Goal: Task Accomplishment & Management: Manage account settings

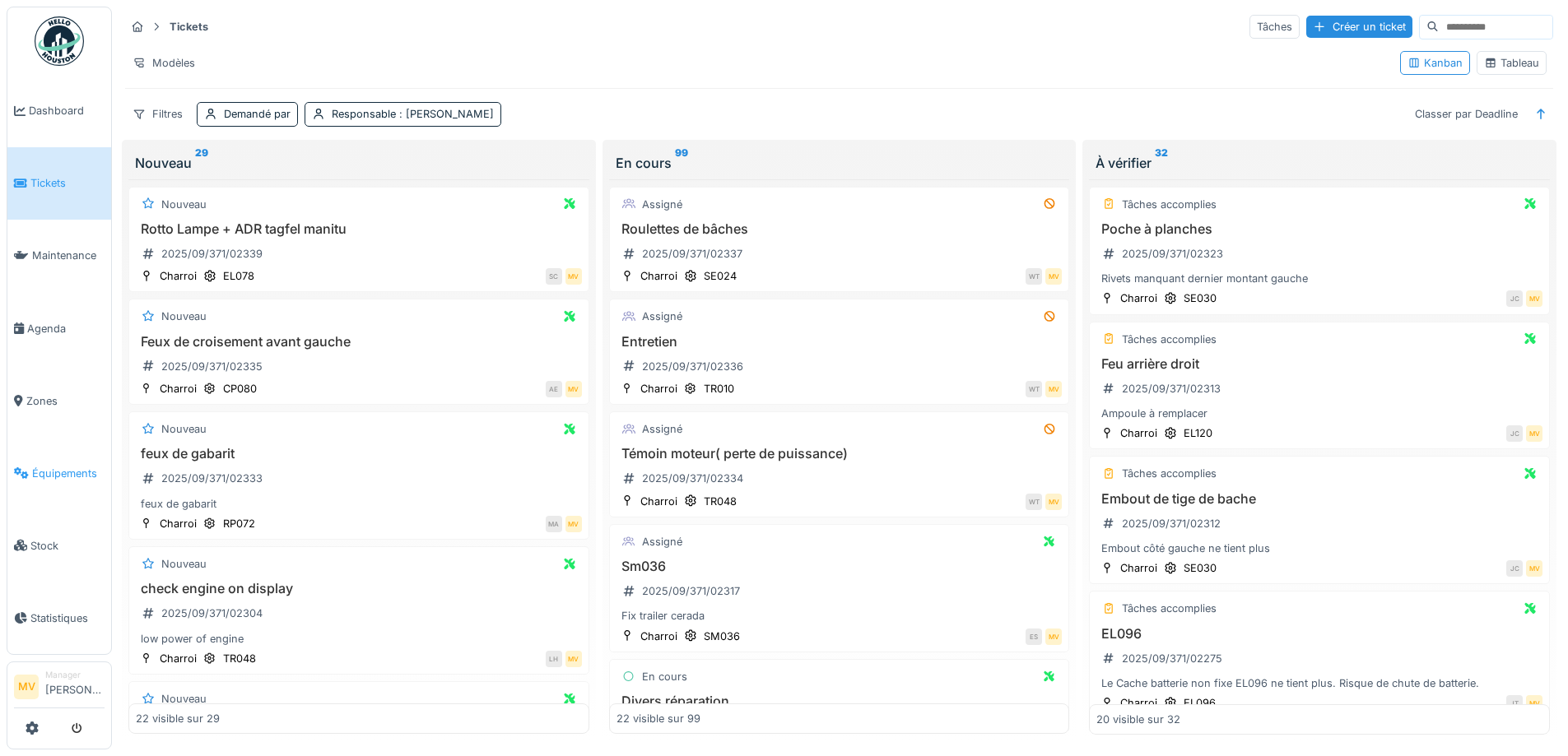
click at [58, 463] on link "Équipements" at bounding box center [59, 472] width 104 height 72
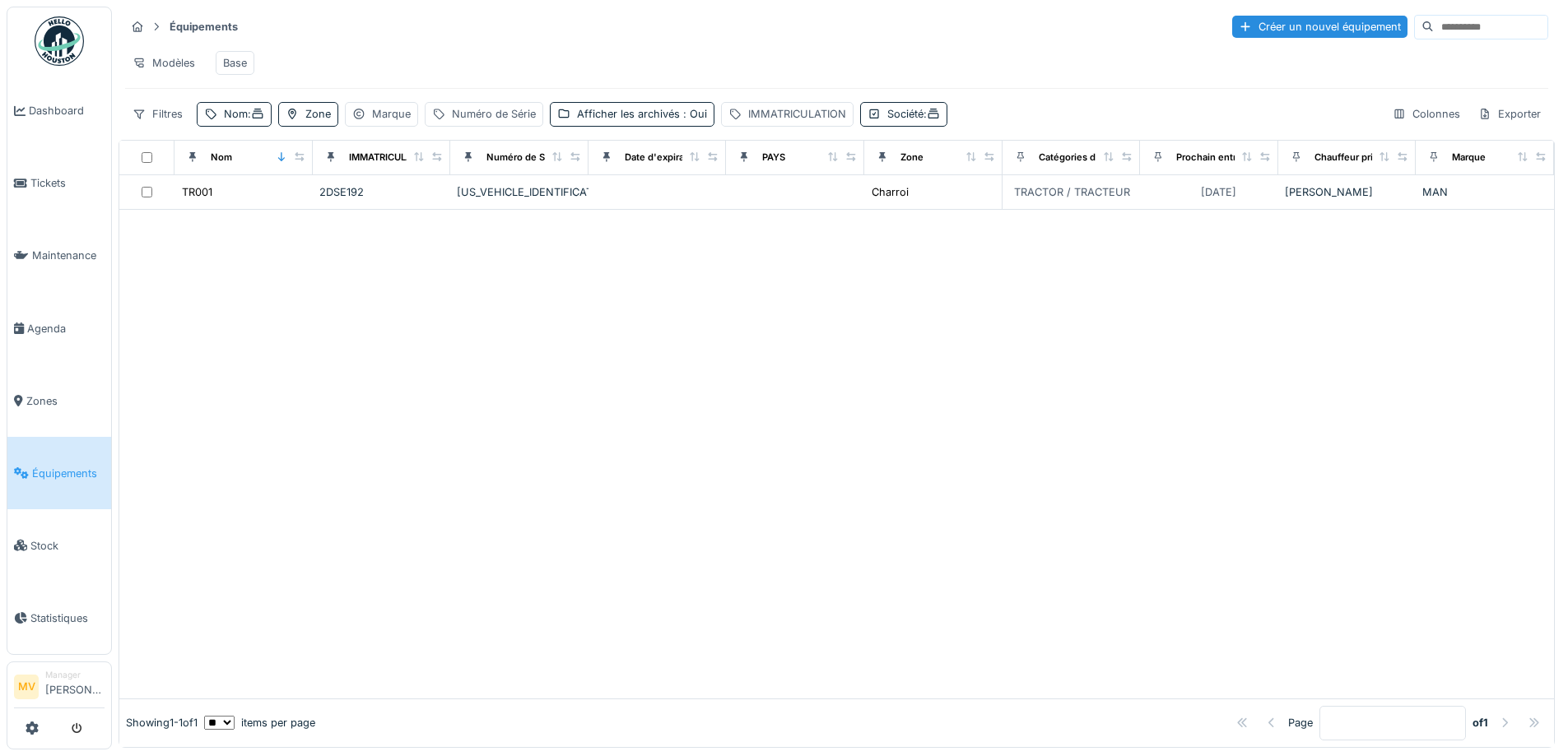
drag, startPoint x: 242, startPoint y: 128, endPoint x: 243, endPoint y: 139, distance: 11.0
click at [242, 121] on div "Nom :" at bounding box center [243, 114] width 40 height 16
click at [257, 211] on input "*****" at bounding box center [285, 206] width 164 height 35
type input "*"
type input "*****"
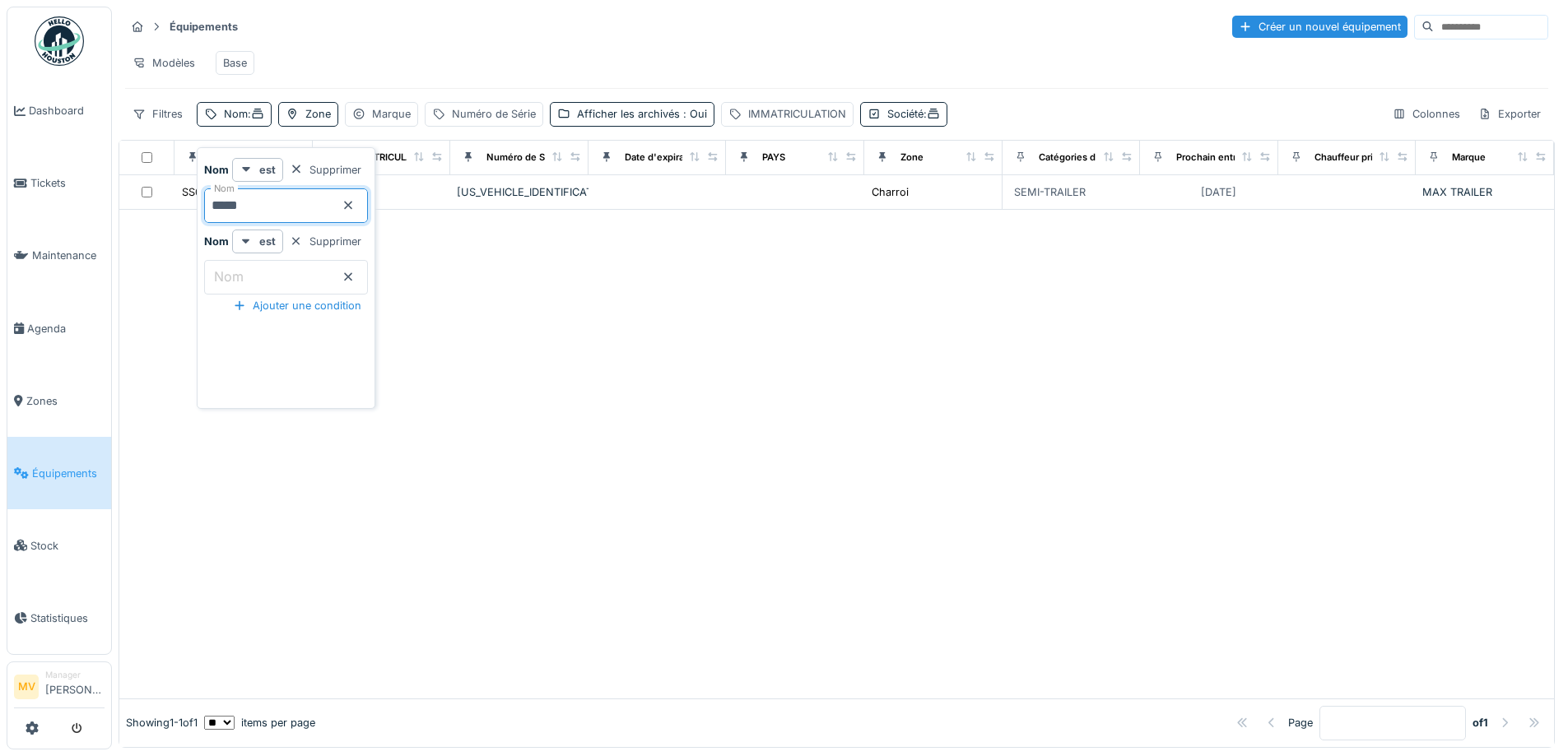
click at [757, 477] on div at bounding box center [837, 453] width 1434 height 489
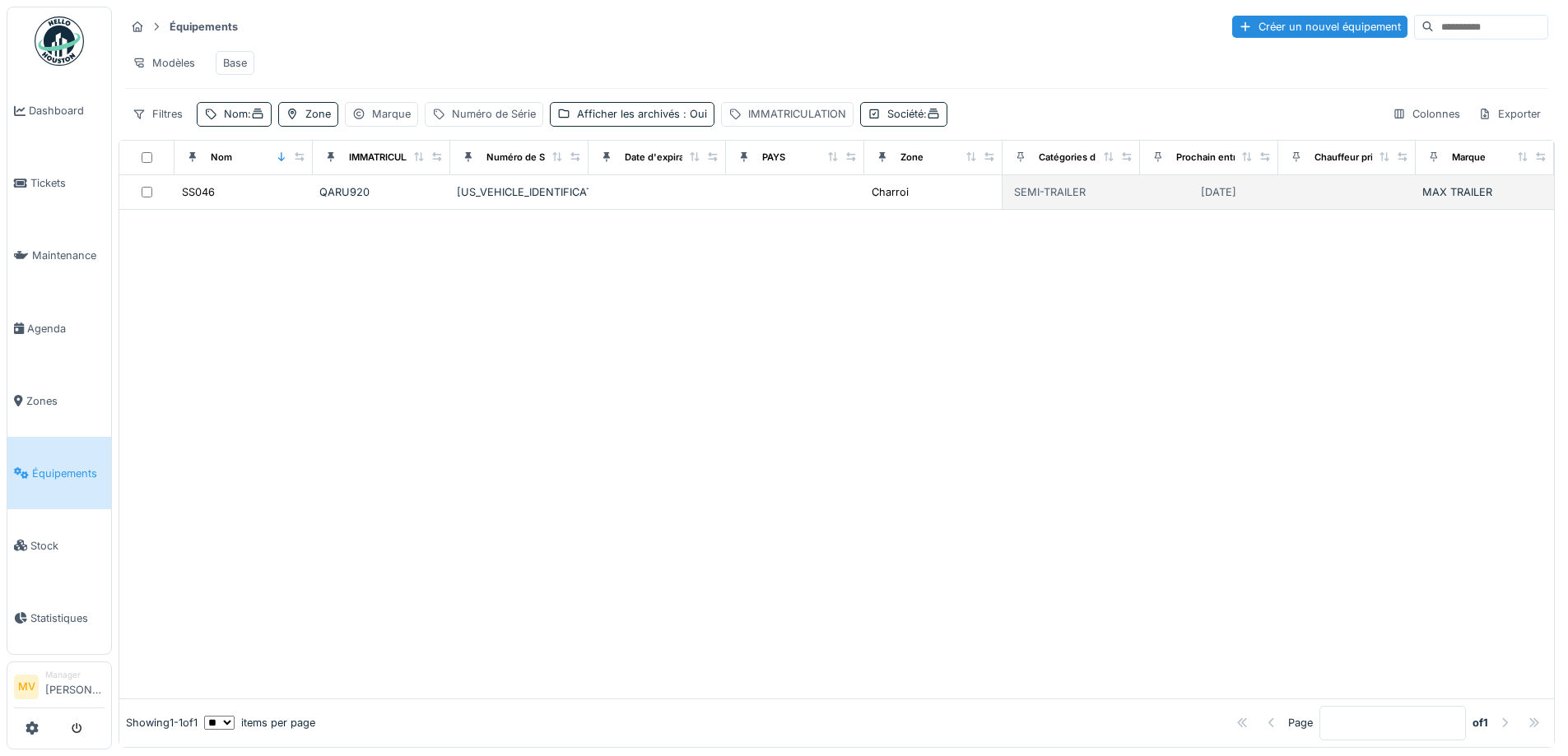
click at [602, 196] on td at bounding box center [657, 192] width 138 height 35
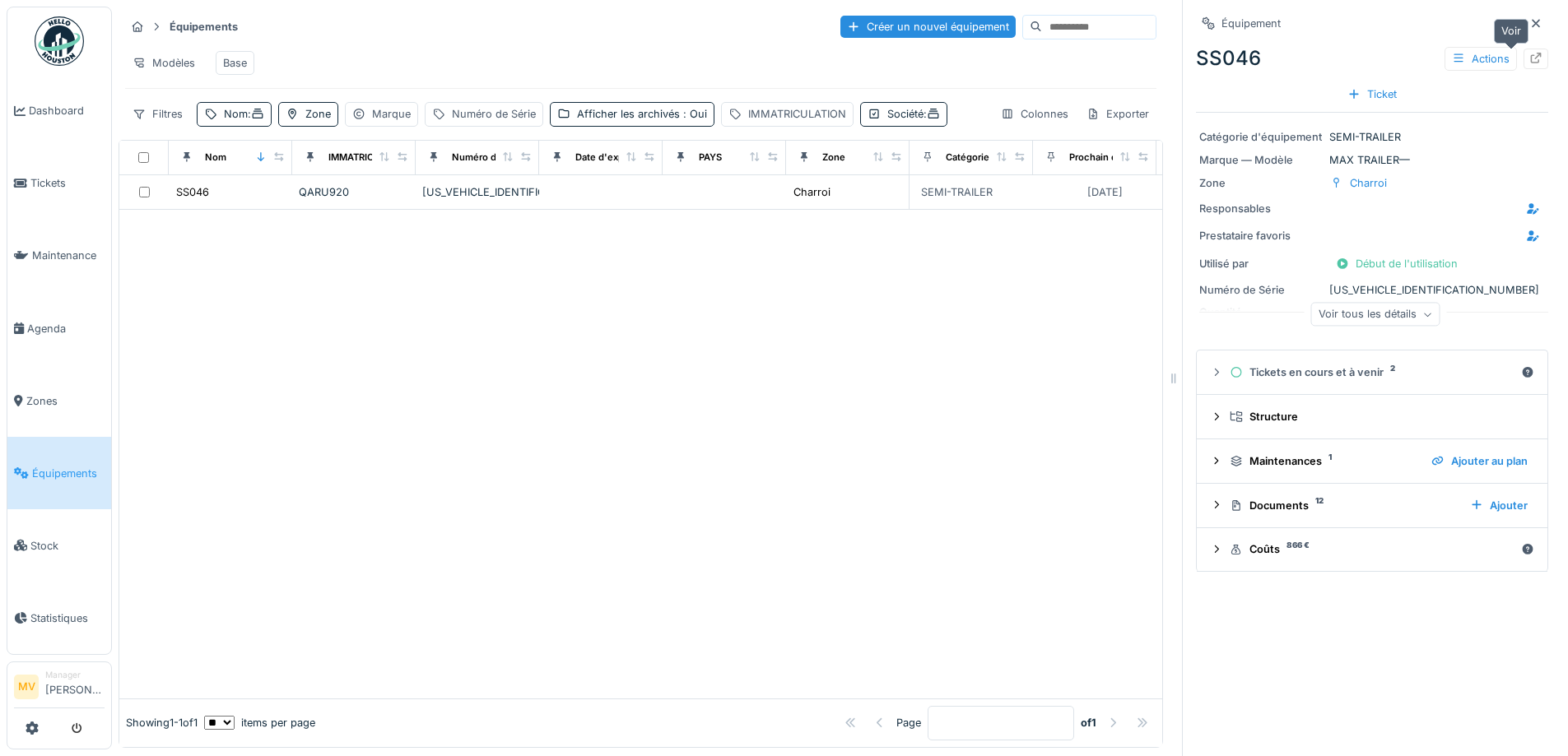
click at [1529, 57] on icon at bounding box center [1535, 57] width 13 height 10
click at [264, 119] on icon at bounding box center [257, 113] width 10 height 10
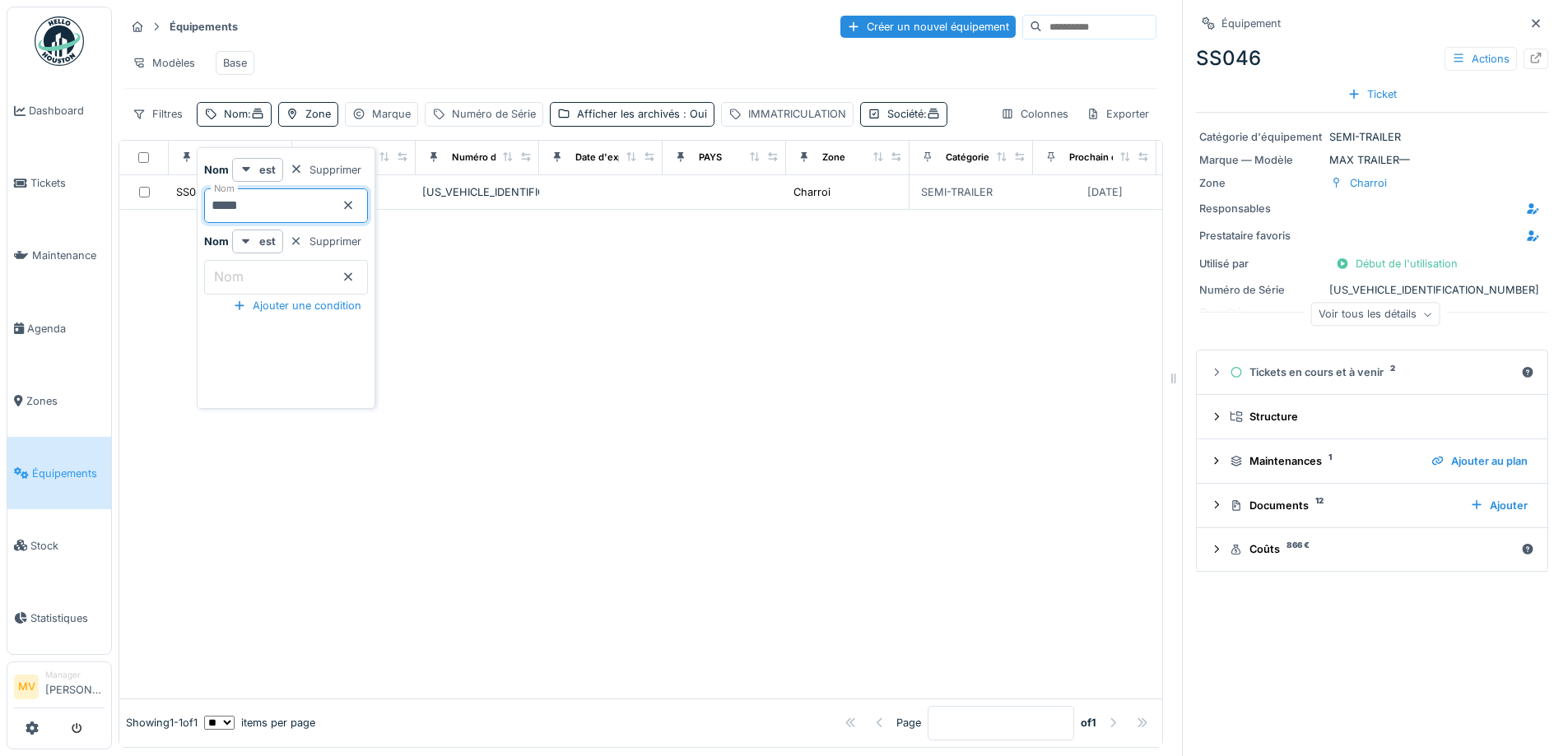
click at [279, 193] on input "*****" at bounding box center [285, 206] width 164 height 35
type input "*"
type input "*****"
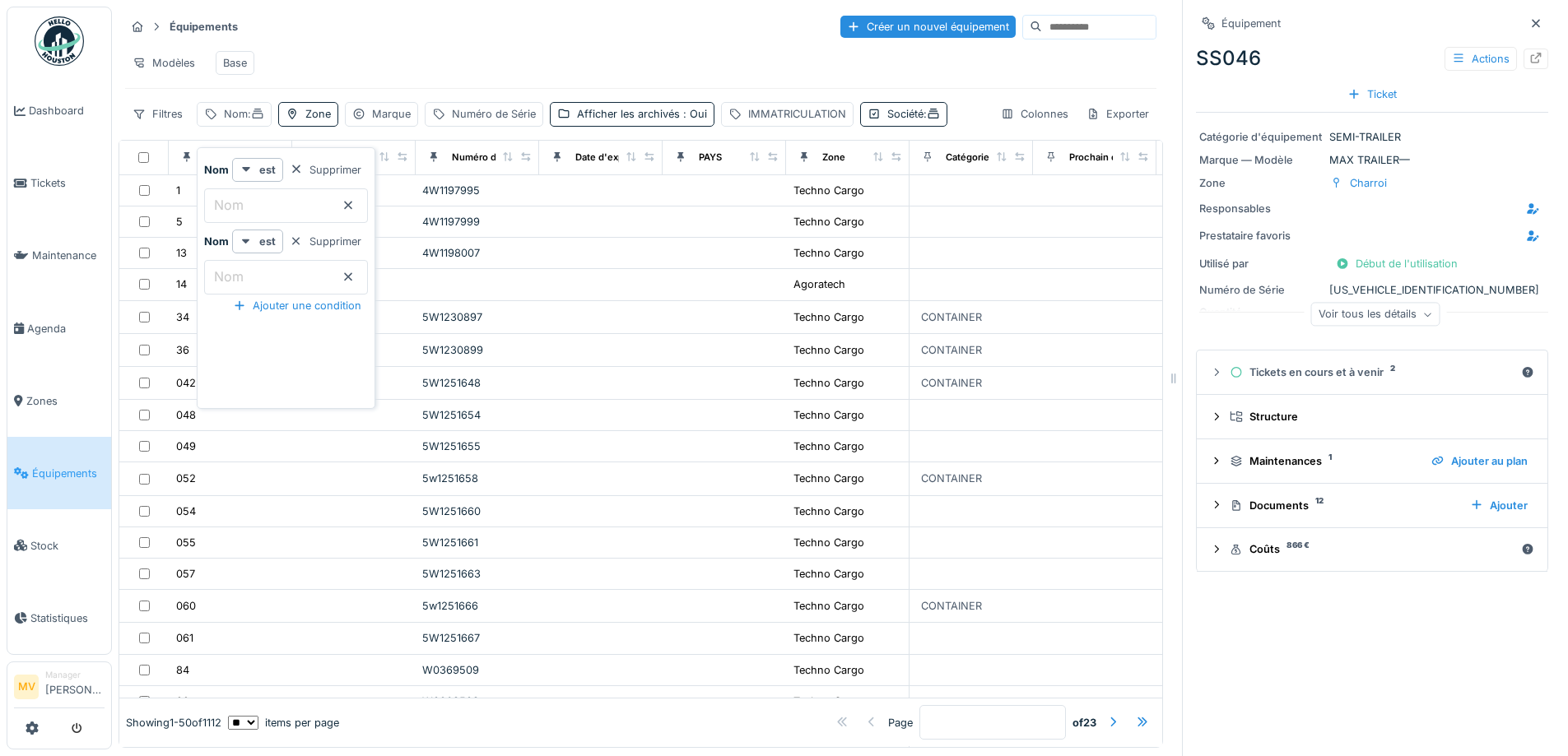
click at [518, 60] on div "Modèles Base" at bounding box center [640, 64] width 1031 height 37
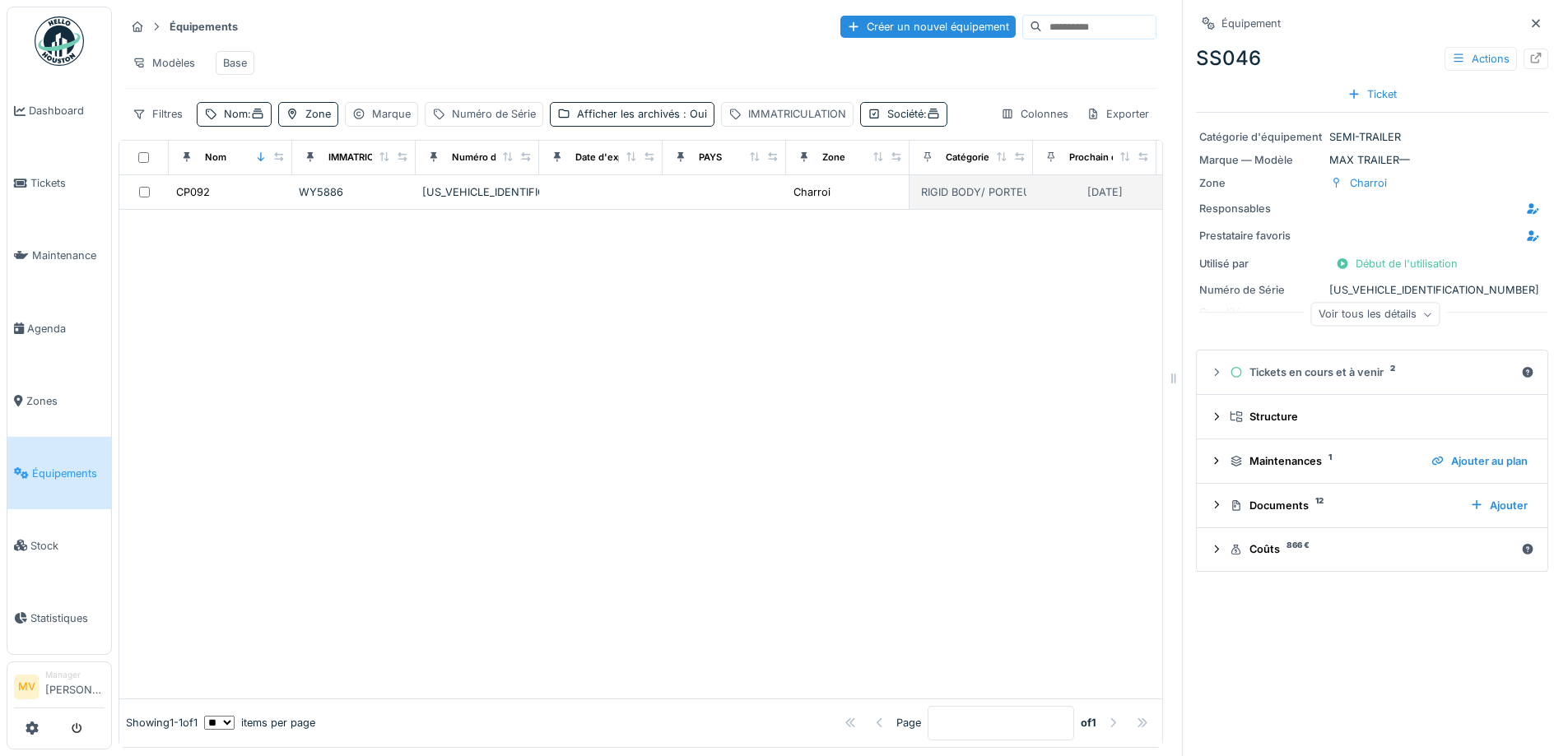
click at [531, 200] on div "YS2R4X20005670595" at bounding box center [478, 192] width 110 height 16
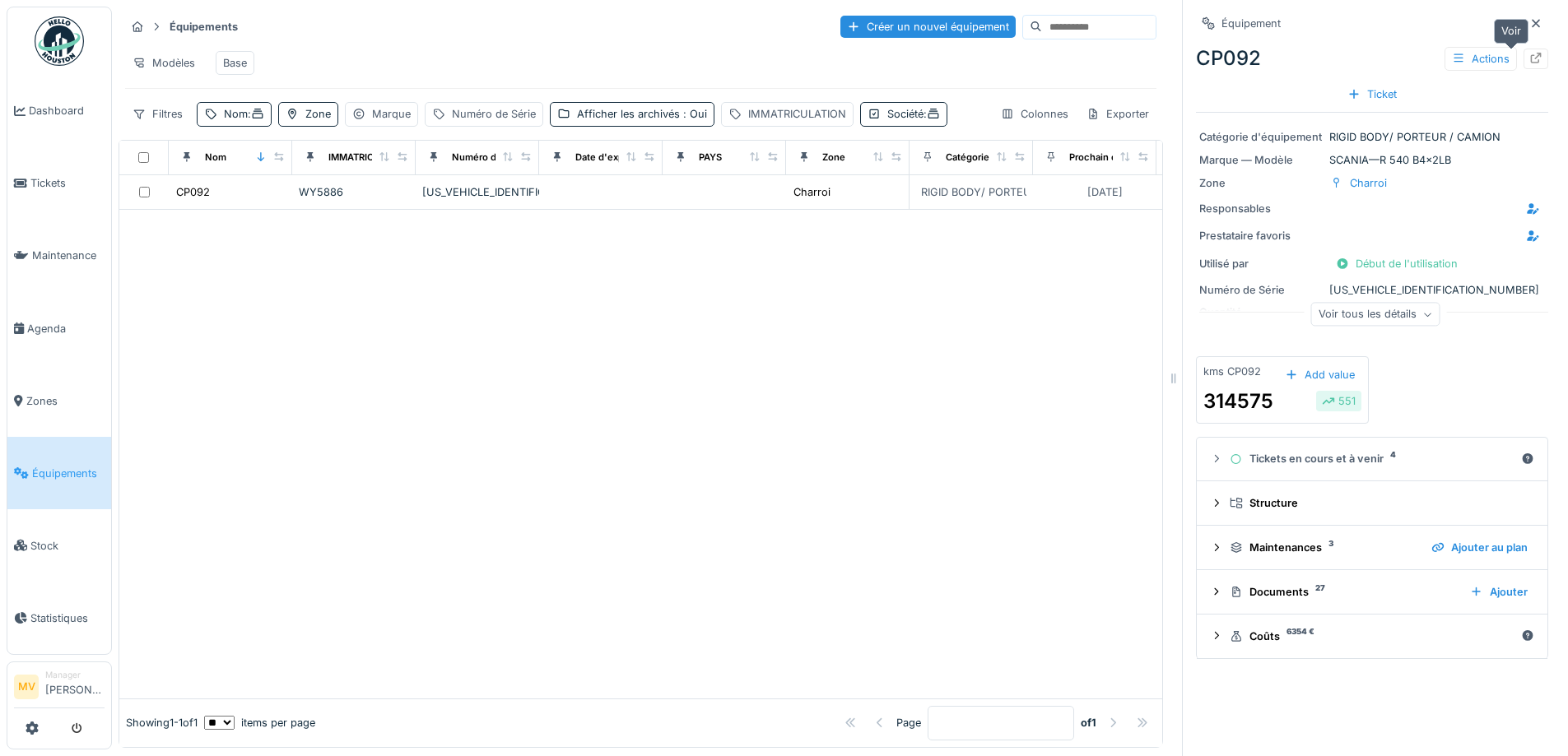
click at [1523, 52] on div at bounding box center [1535, 59] width 24 height 21
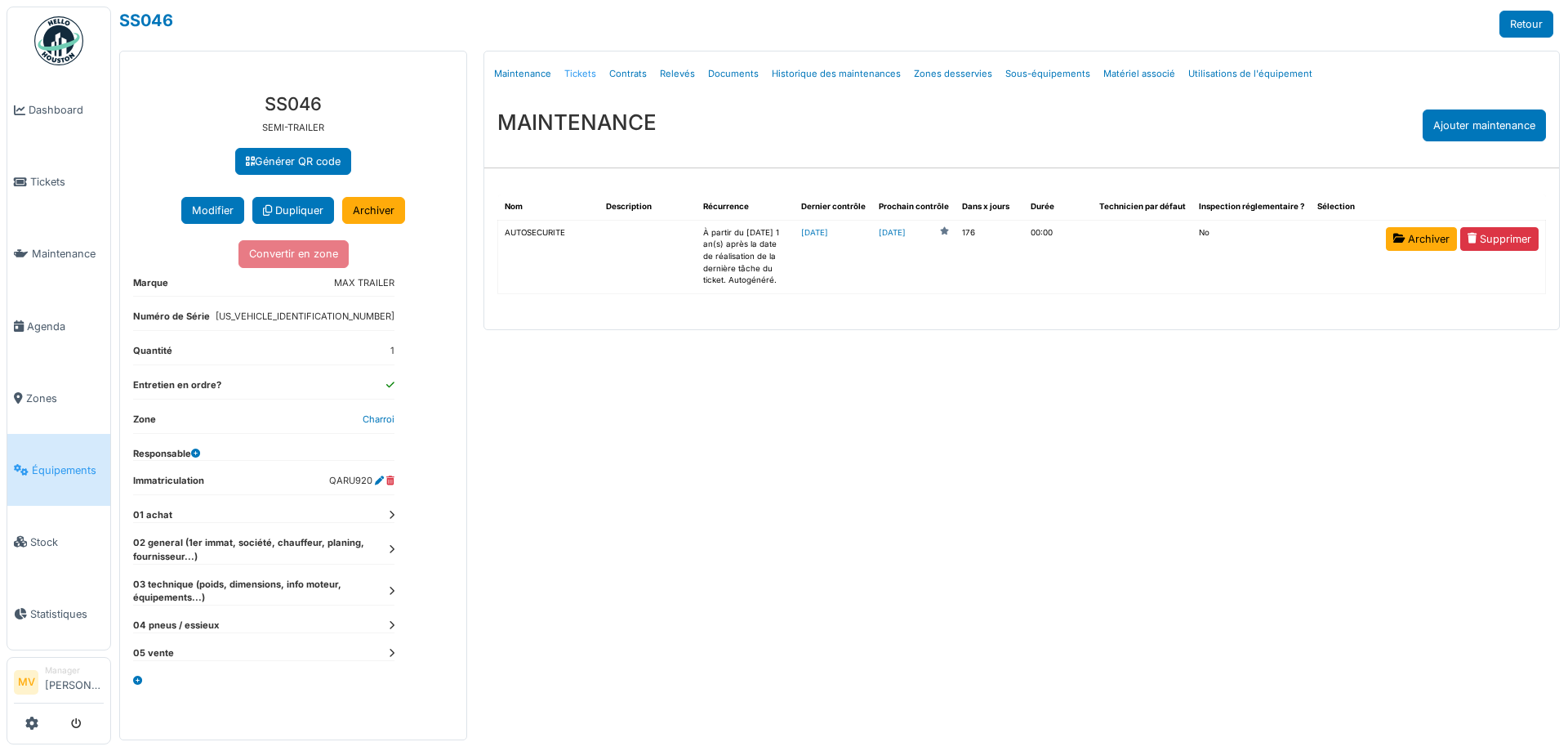
click at [585, 69] on link "Tickets" at bounding box center [580, 73] width 45 height 38
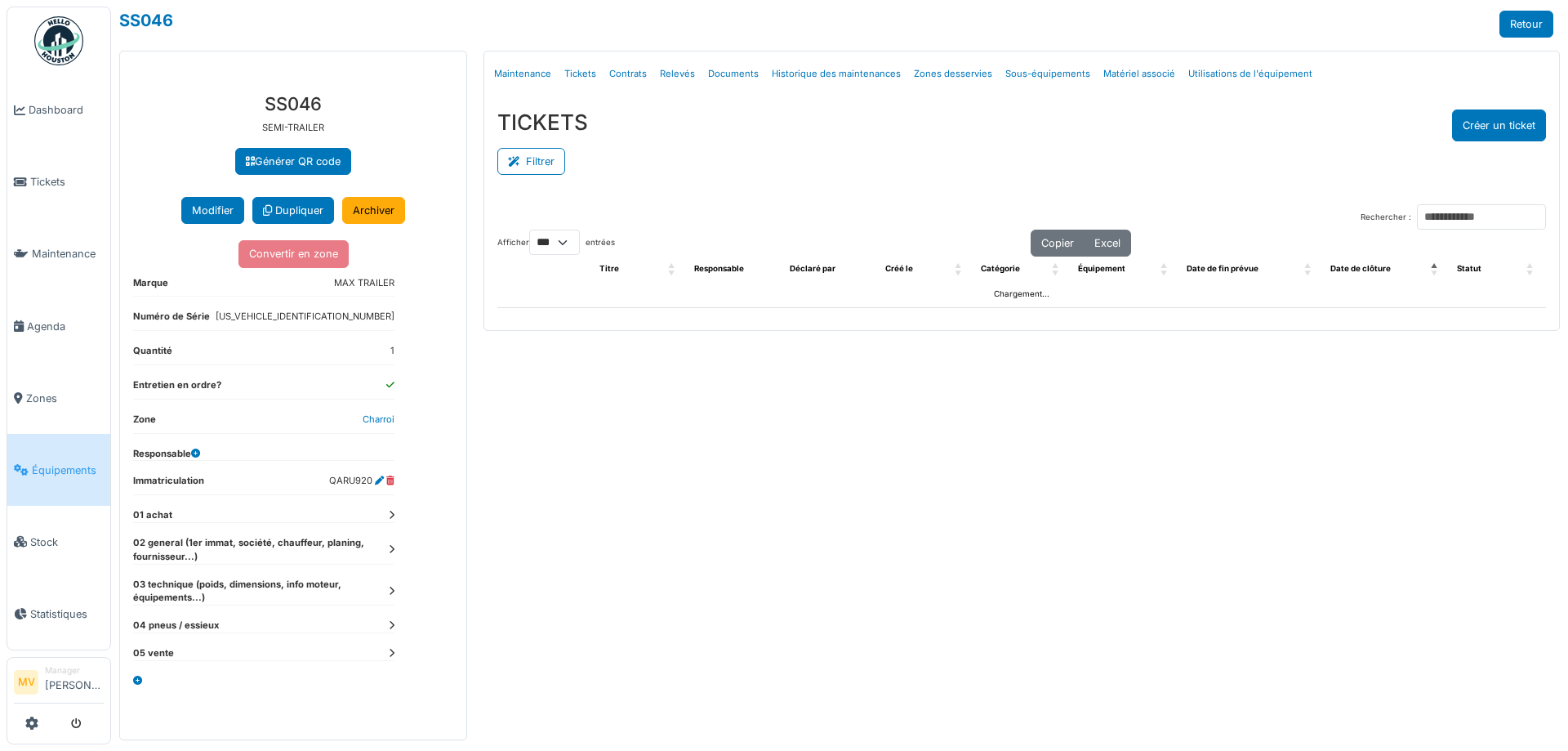
select select "***"
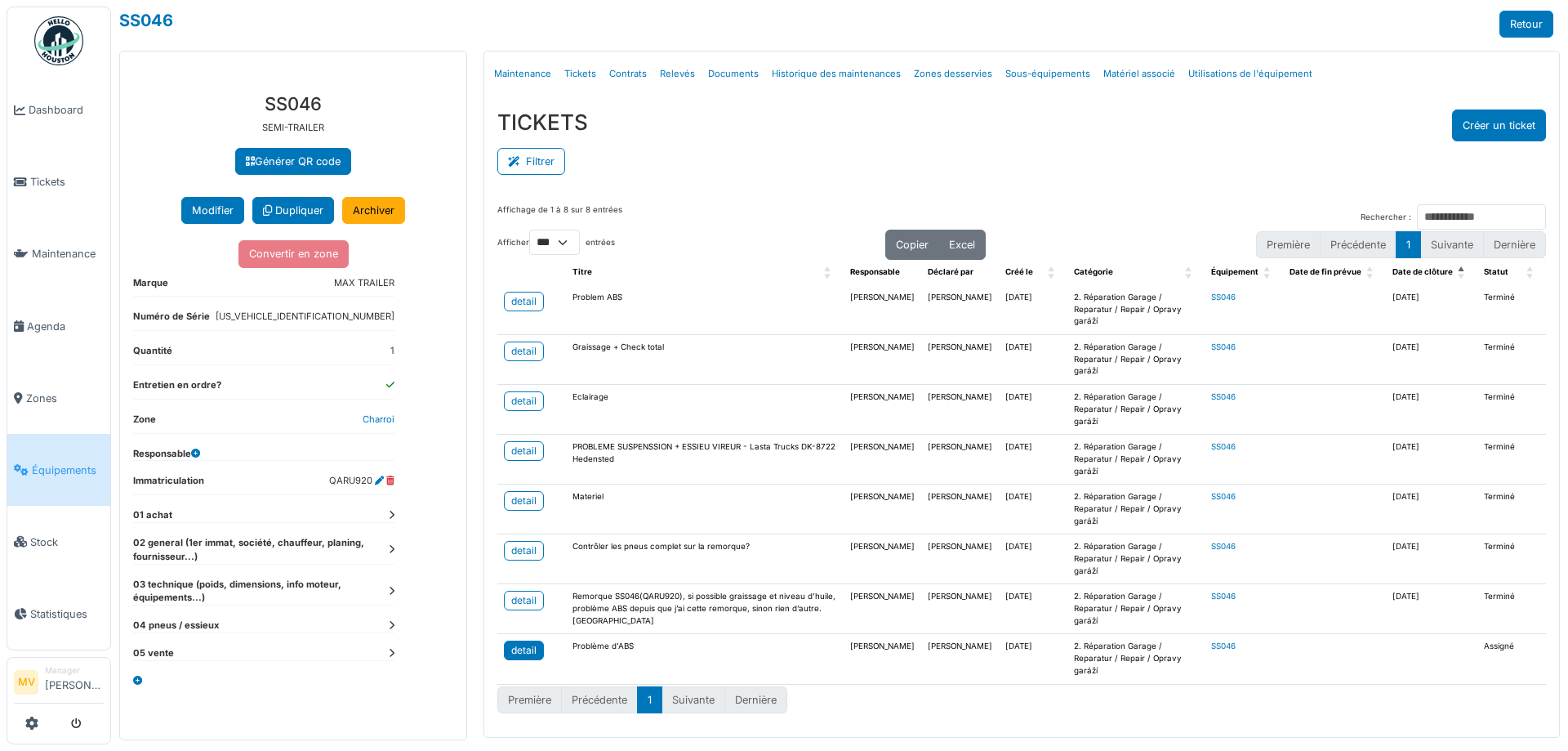
click at [526, 643] on div "detail" at bounding box center [523, 651] width 25 height 15
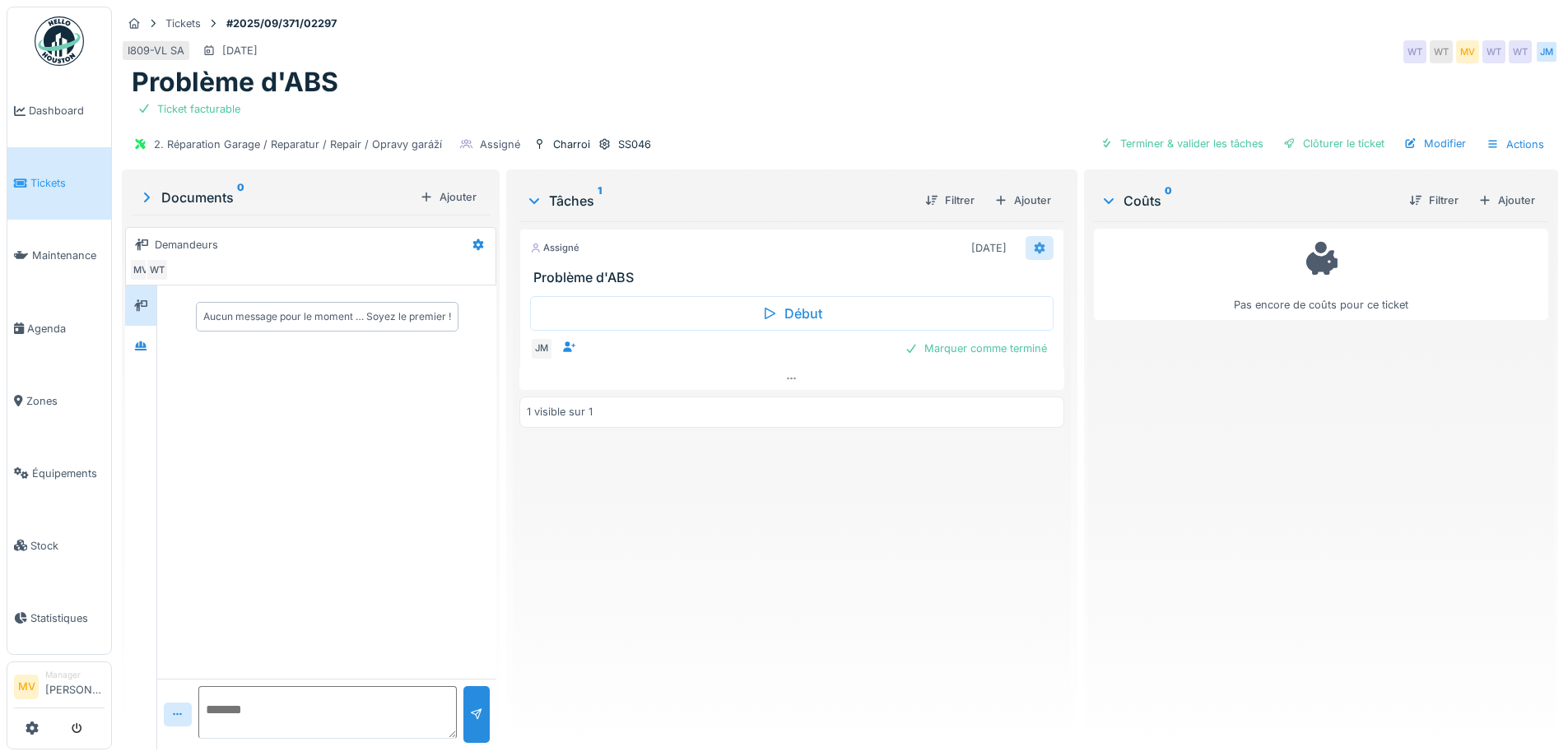
click at [1033, 250] on icon at bounding box center [1040, 248] width 13 height 10
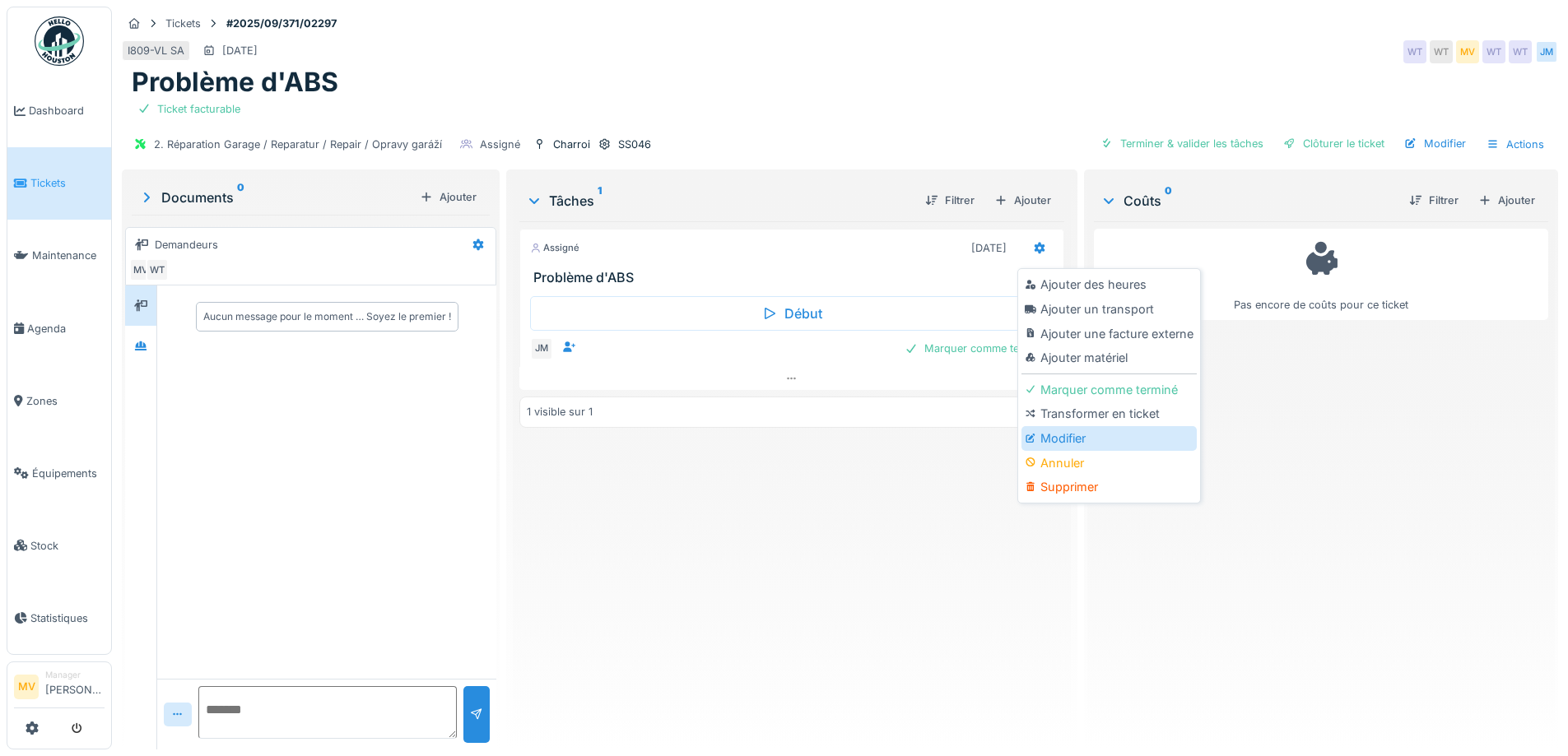
click at [1079, 443] on div "Modifier" at bounding box center [1108, 438] width 175 height 24
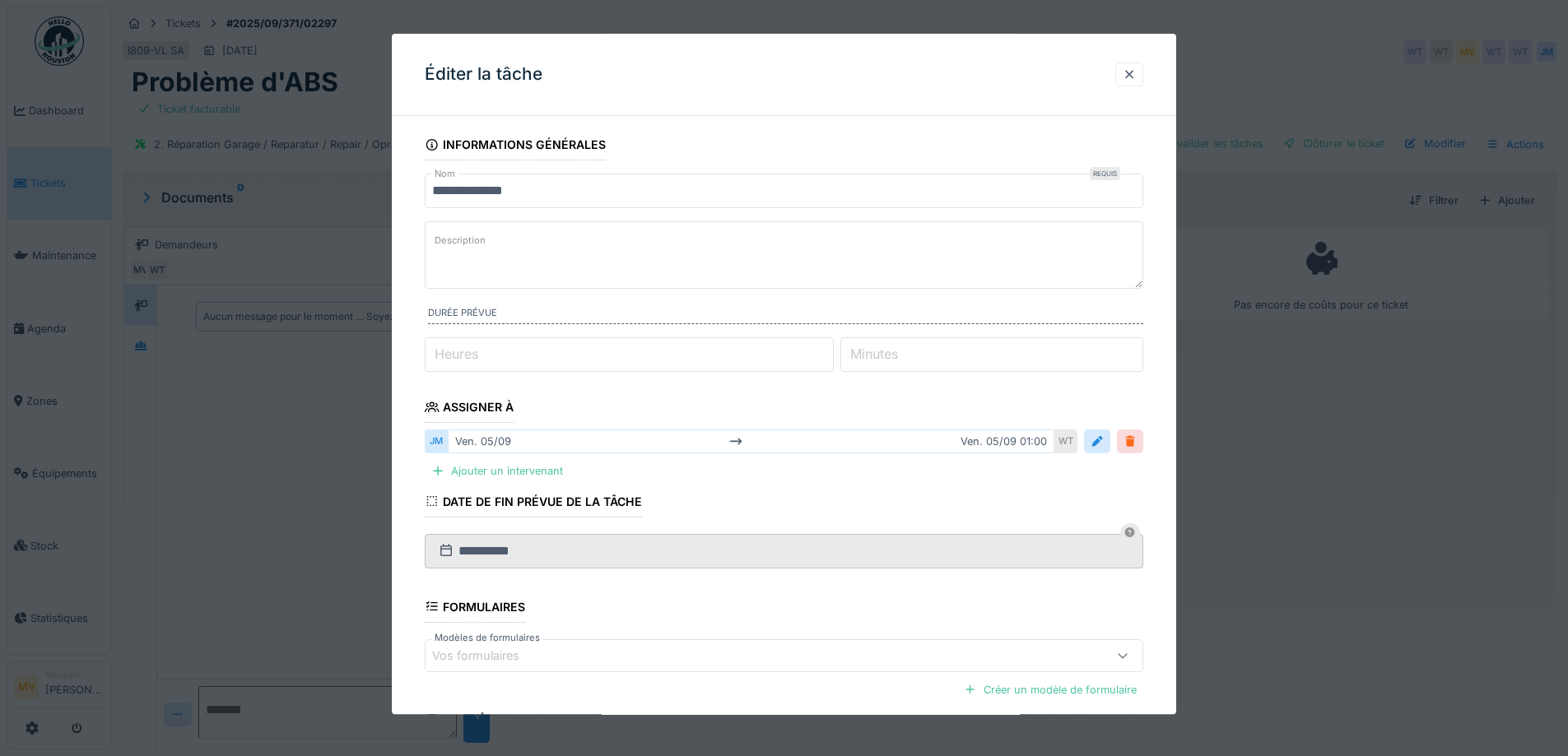
click at [1129, 441] on div at bounding box center [1129, 442] width 26 height 24
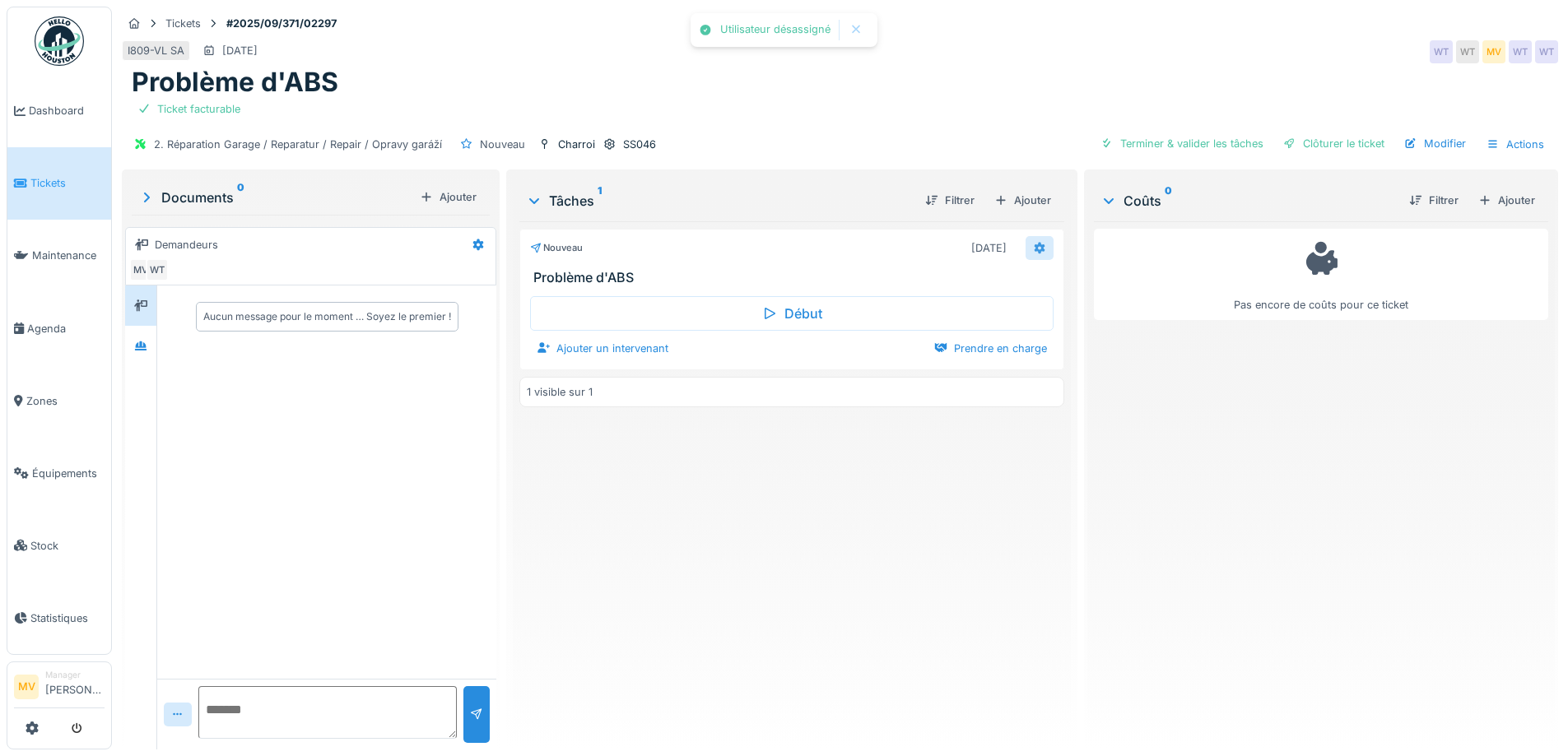
click at [1033, 251] on icon at bounding box center [1038, 249] width 10 height 11
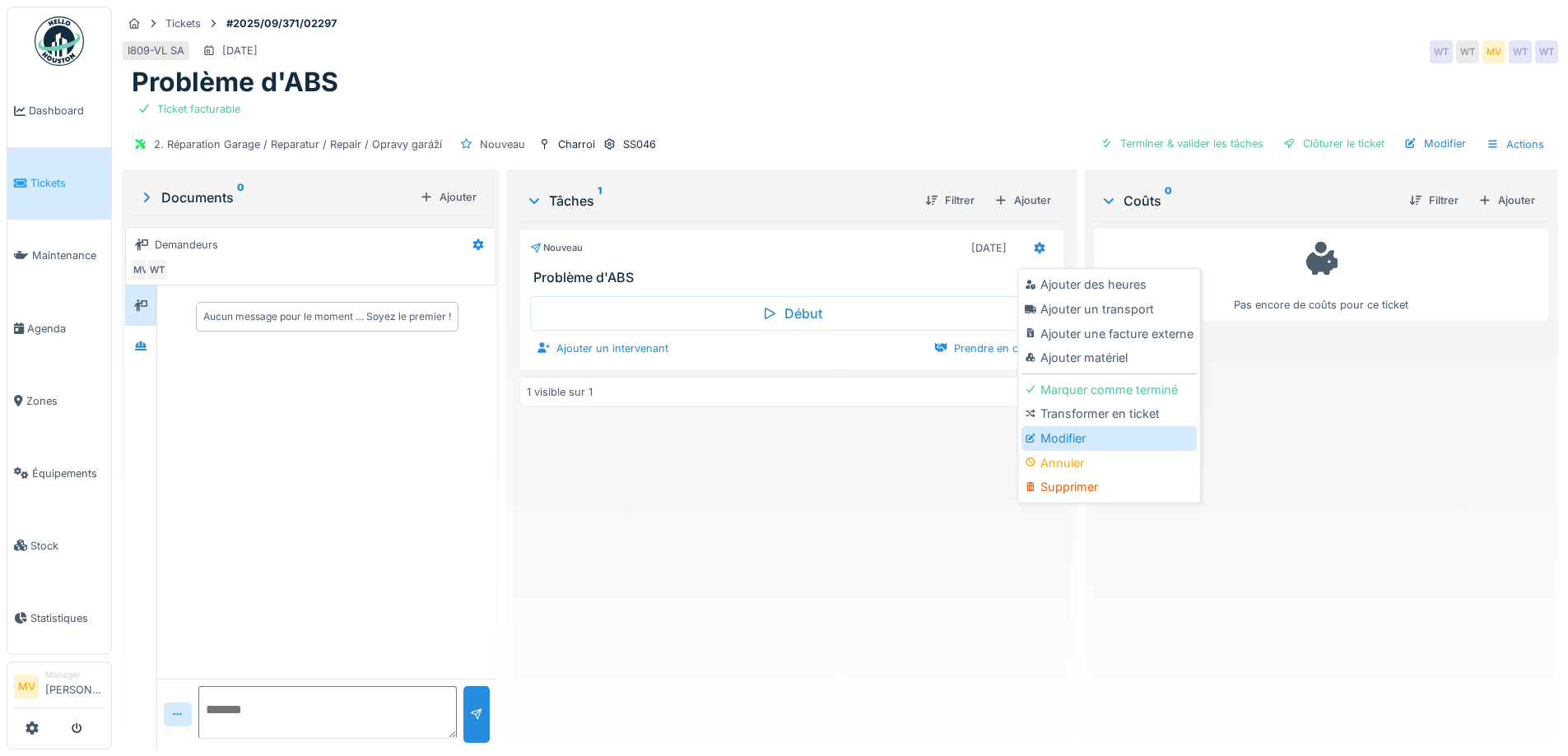
click at [1072, 438] on div "Modifier" at bounding box center [1108, 438] width 175 height 24
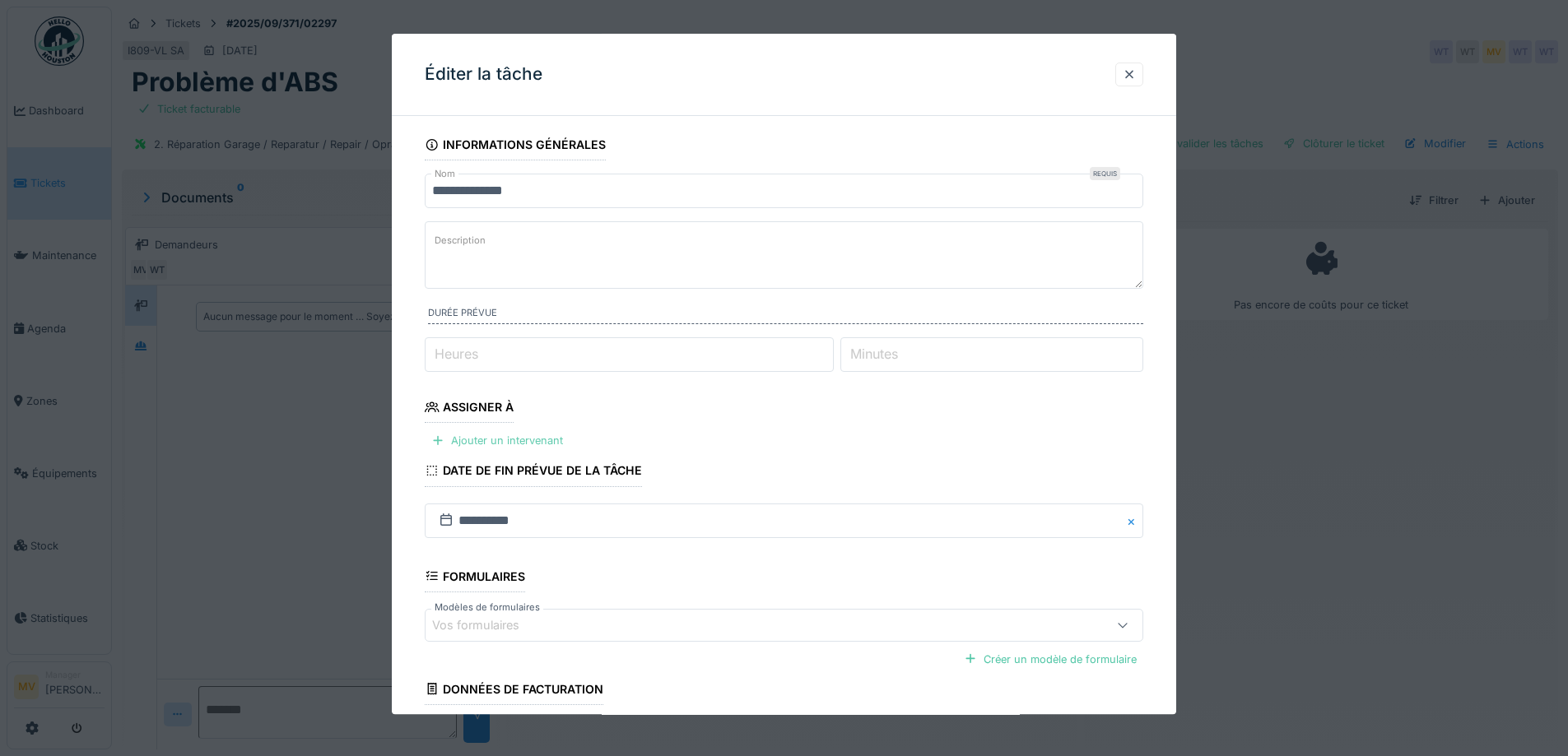
click at [548, 443] on div "Ajouter un intervenant" at bounding box center [496, 441] width 145 height 22
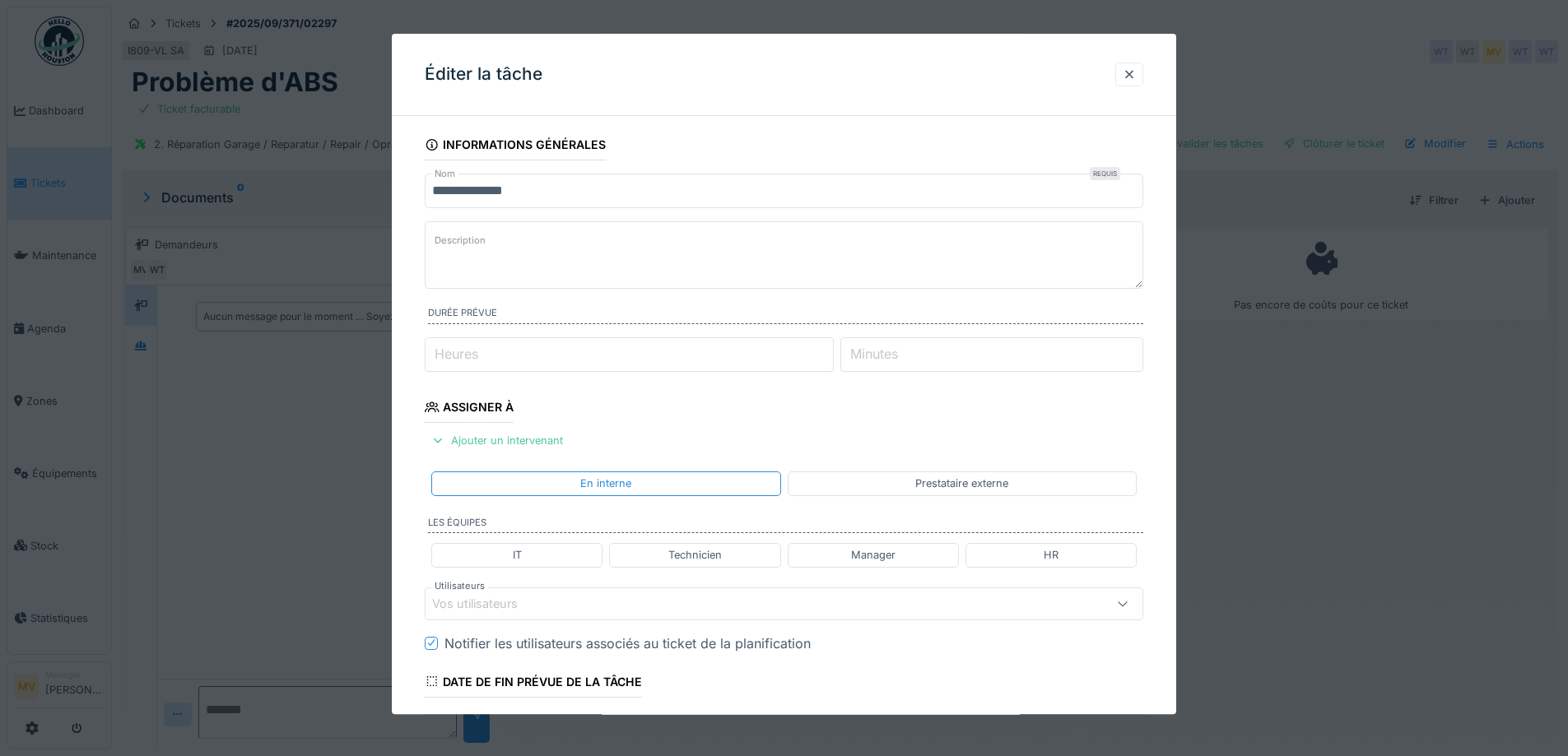
click at [927, 475] on div "Prestataire externe" at bounding box center [961, 484] width 349 height 24
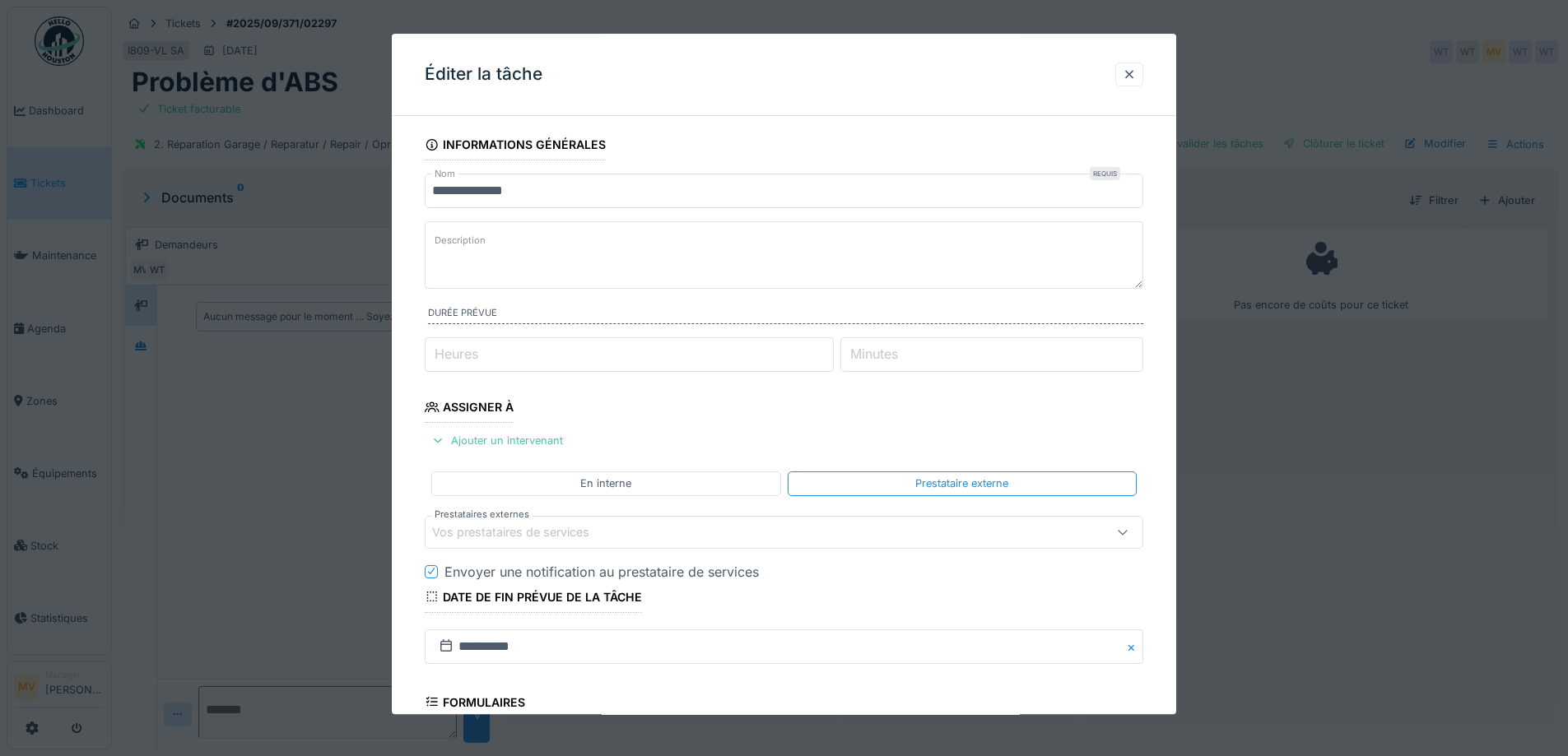
click at [722, 537] on div "Vos prestataires de services" at bounding box center [741, 532] width 620 height 18
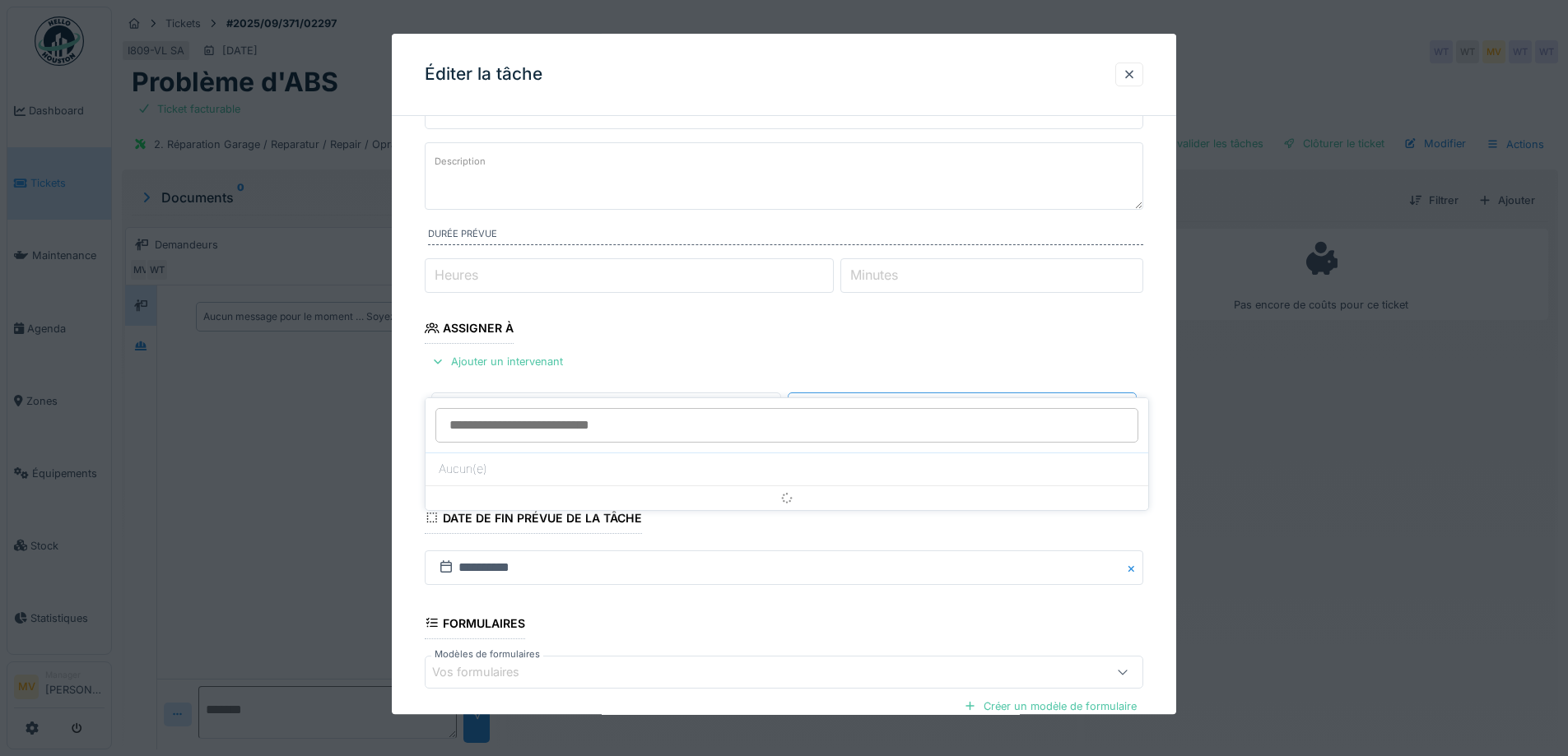
scroll to position [158, 0]
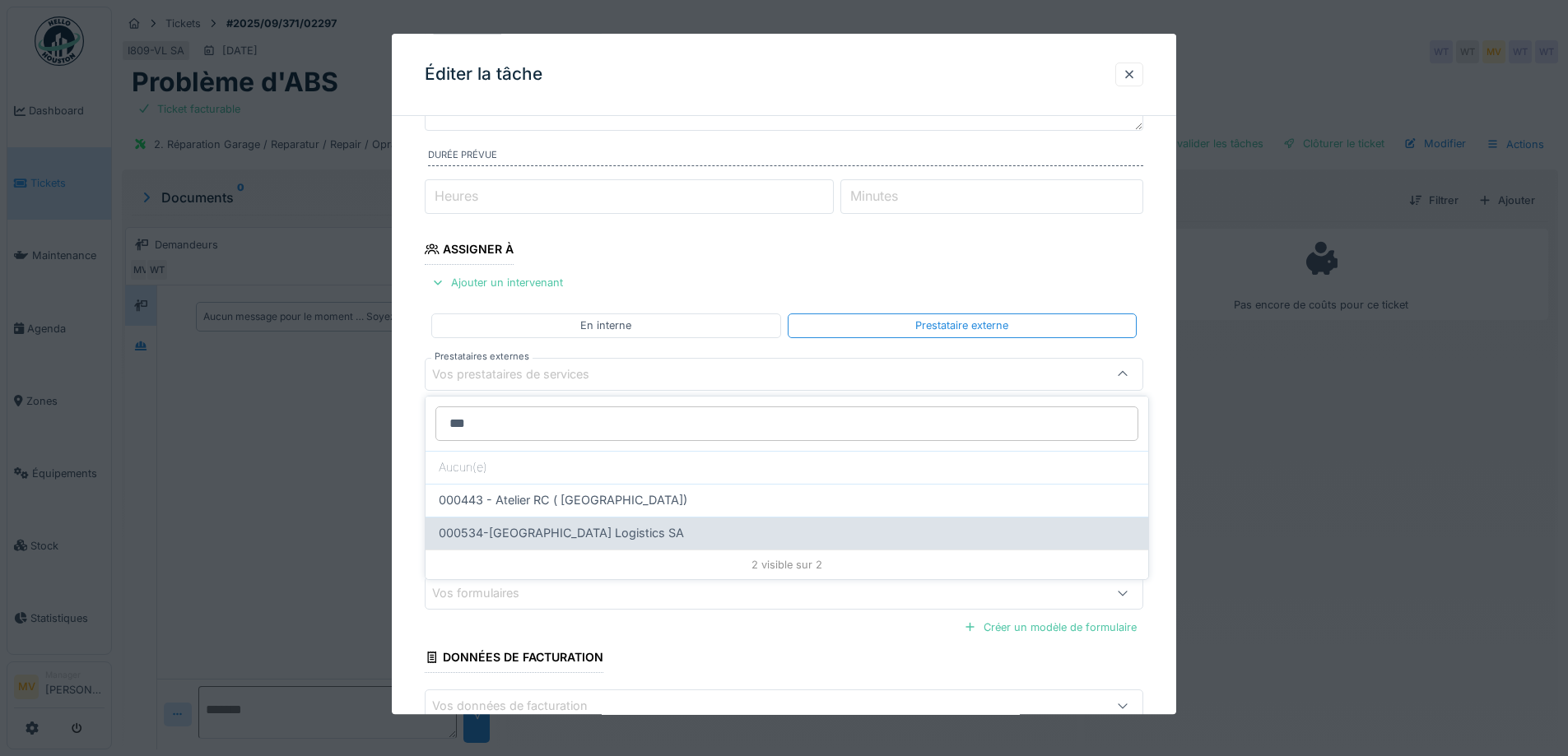
type input "***"
click at [633, 529] on div "000534-[GEOGRAPHIC_DATA] Logistics SA" at bounding box center [786, 533] width 697 height 18
type input "*****"
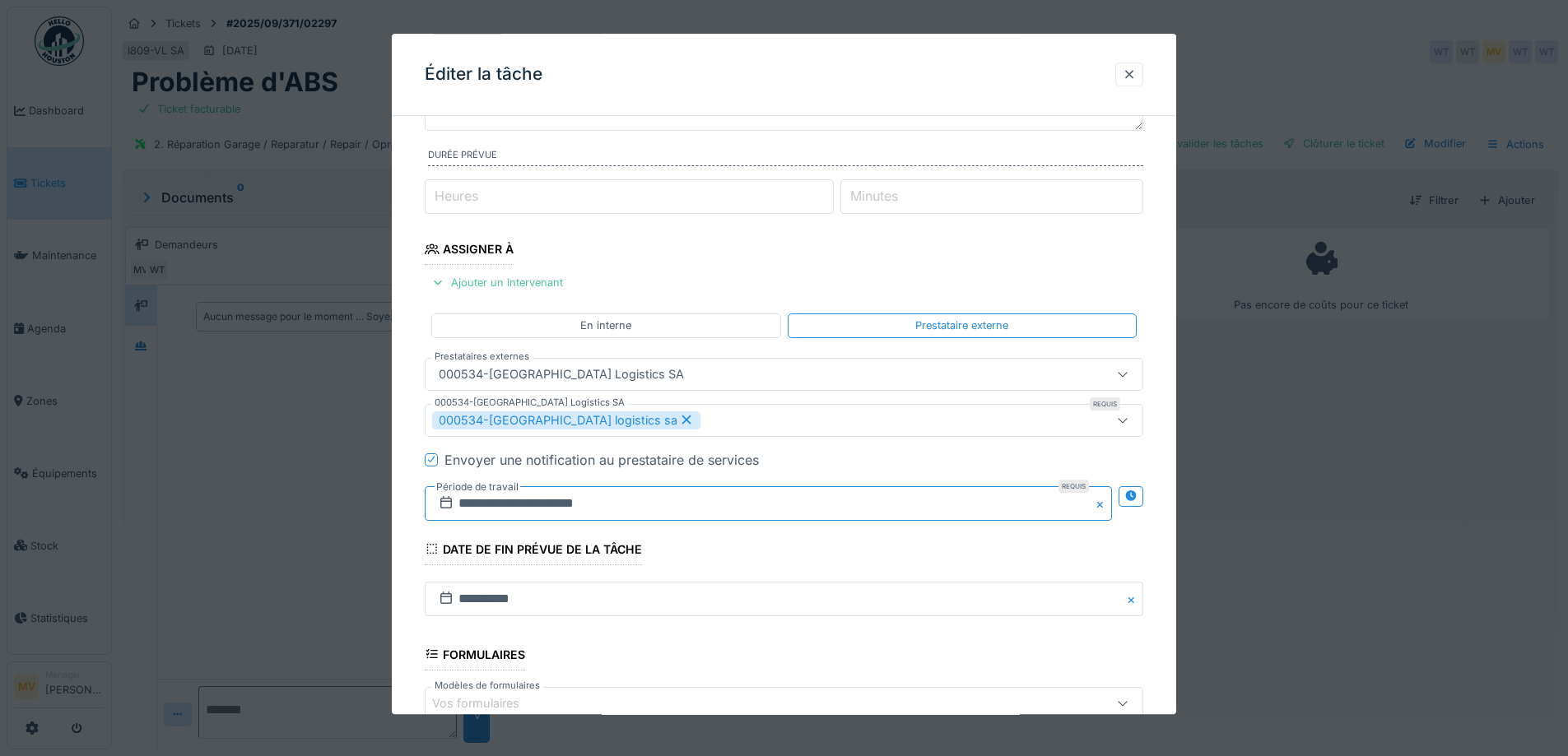
click at [676, 497] on input "**********" at bounding box center [768, 503] width 687 height 35
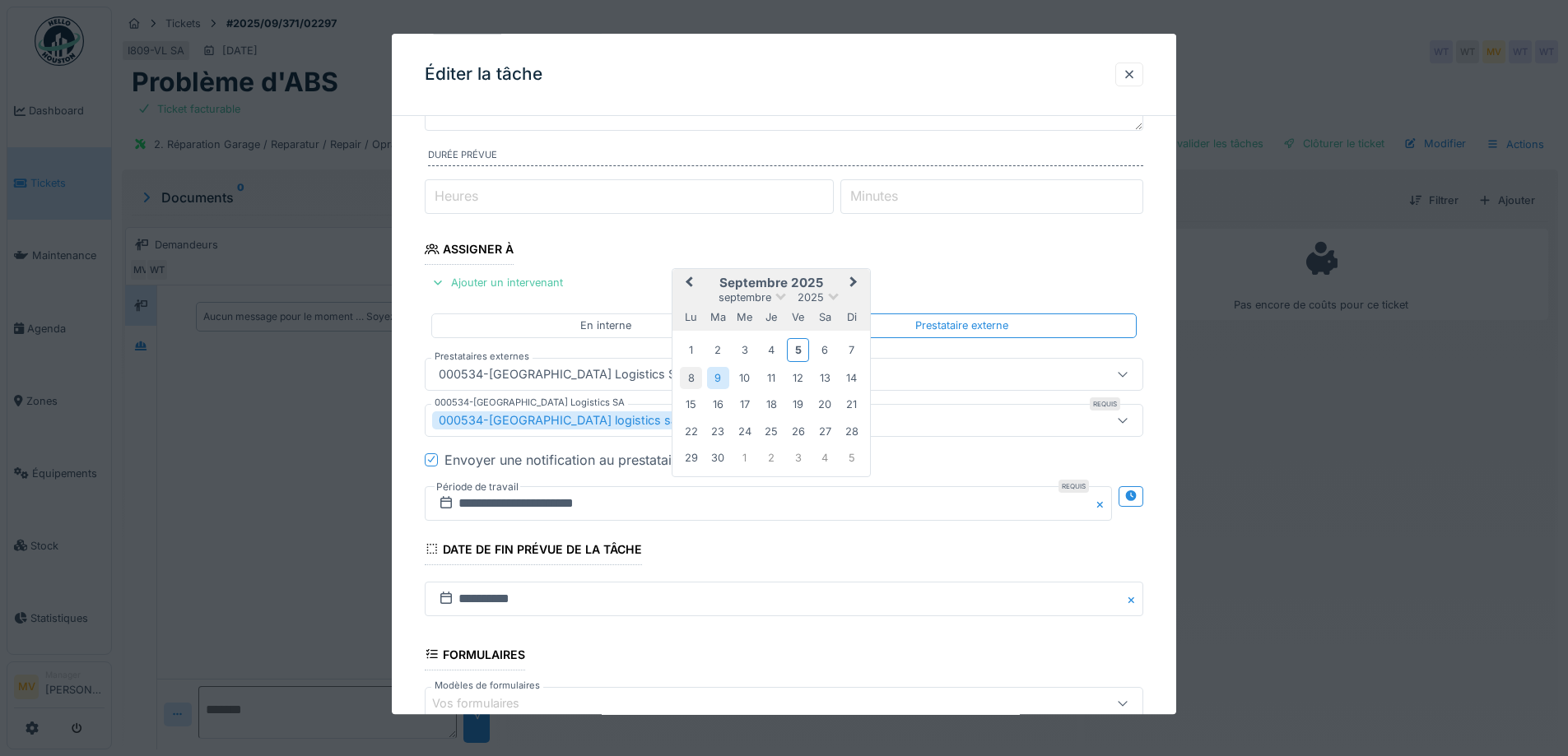
click at [691, 383] on div "8" at bounding box center [691, 378] width 22 height 22
click at [766, 381] on div "11" at bounding box center [771, 378] width 22 height 22
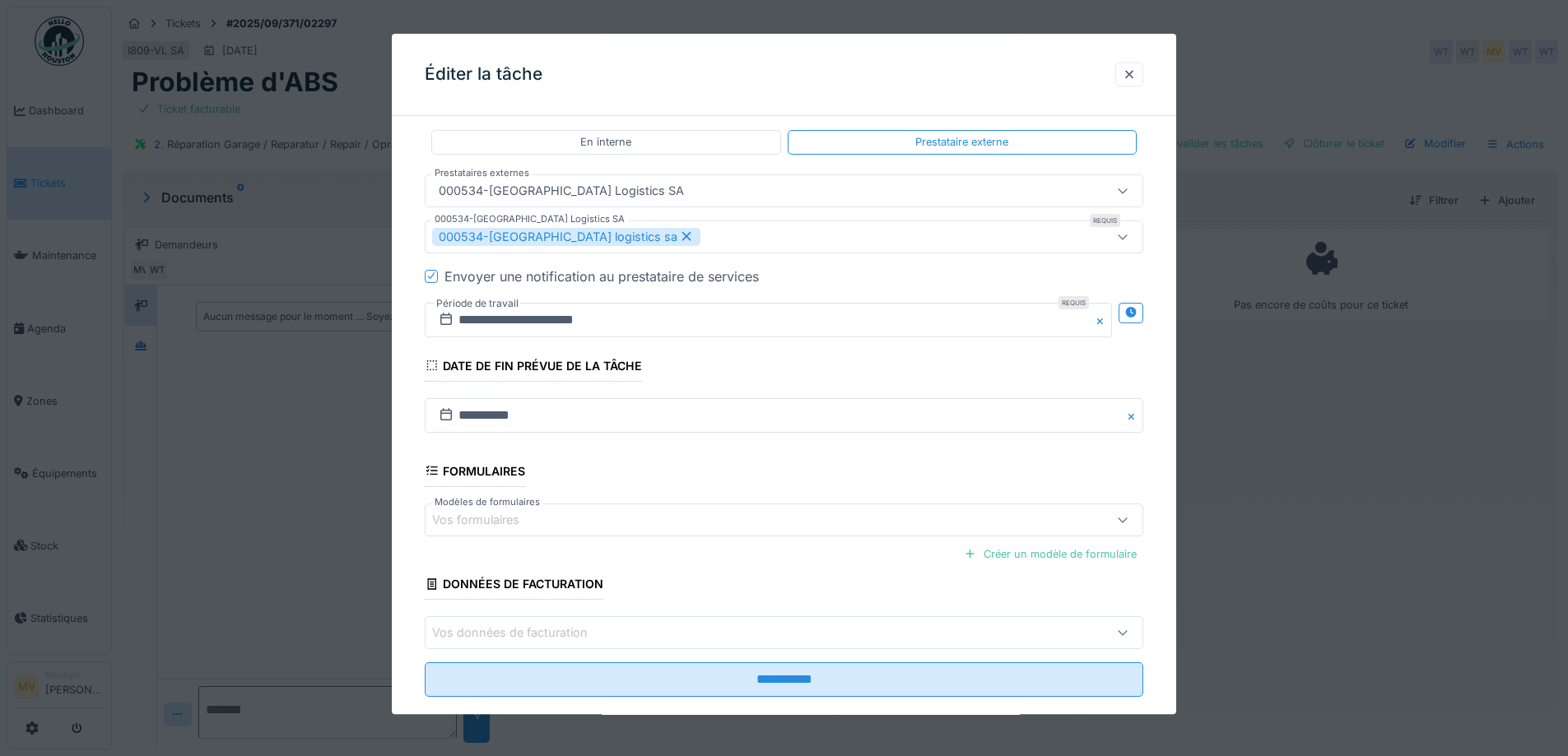
scroll to position [370, 0]
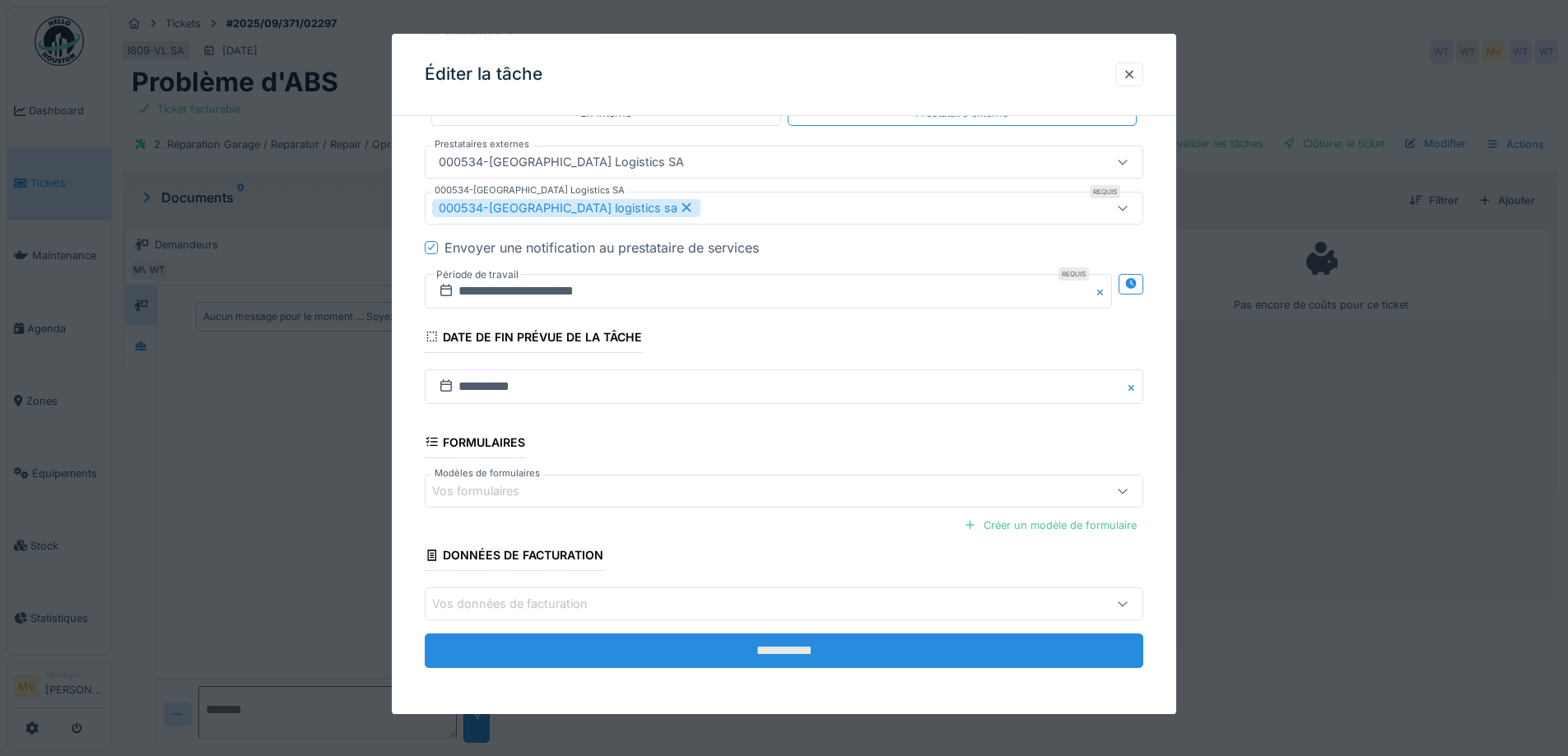
click at [782, 639] on input "**********" at bounding box center [784, 650] width 718 height 35
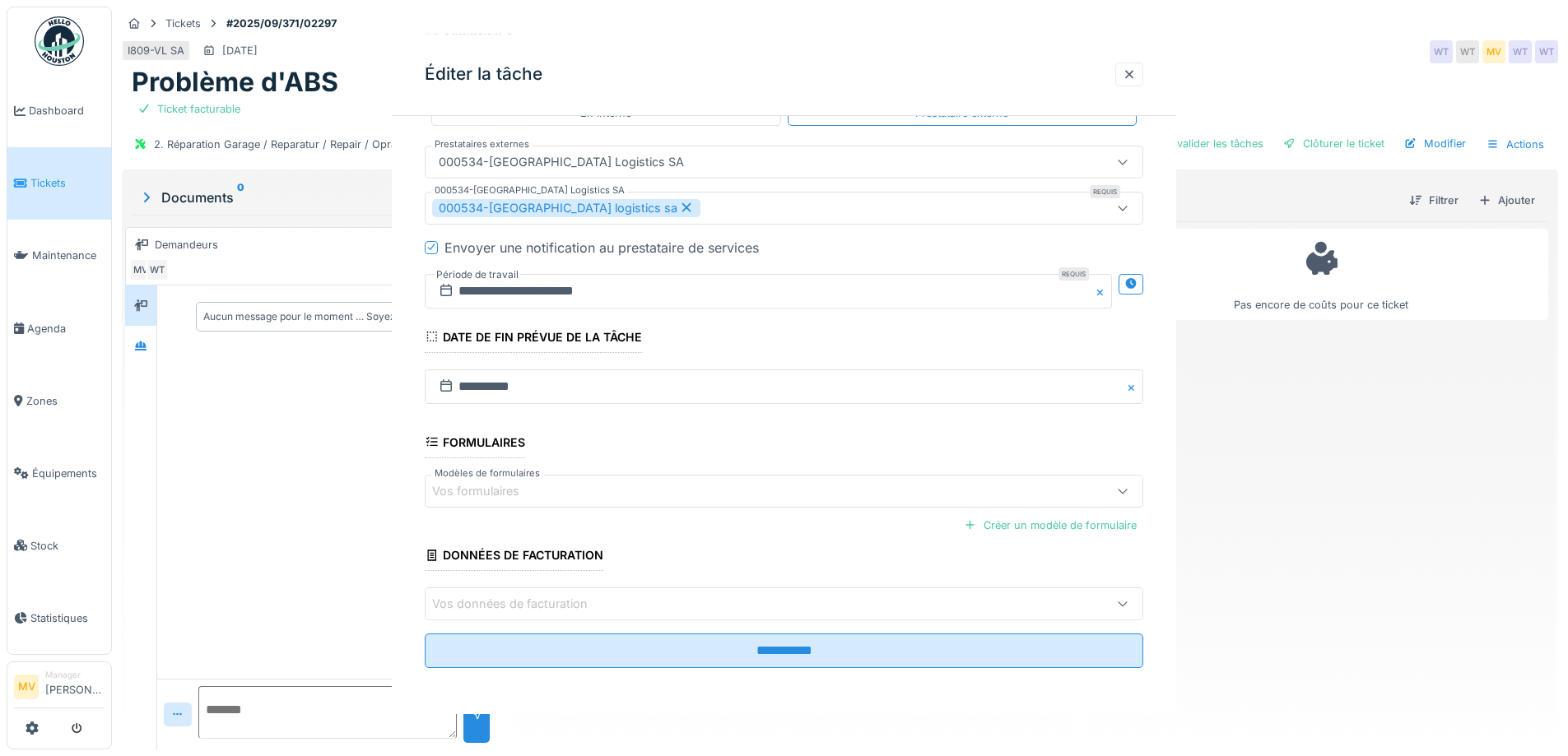
scroll to position [0, 0]
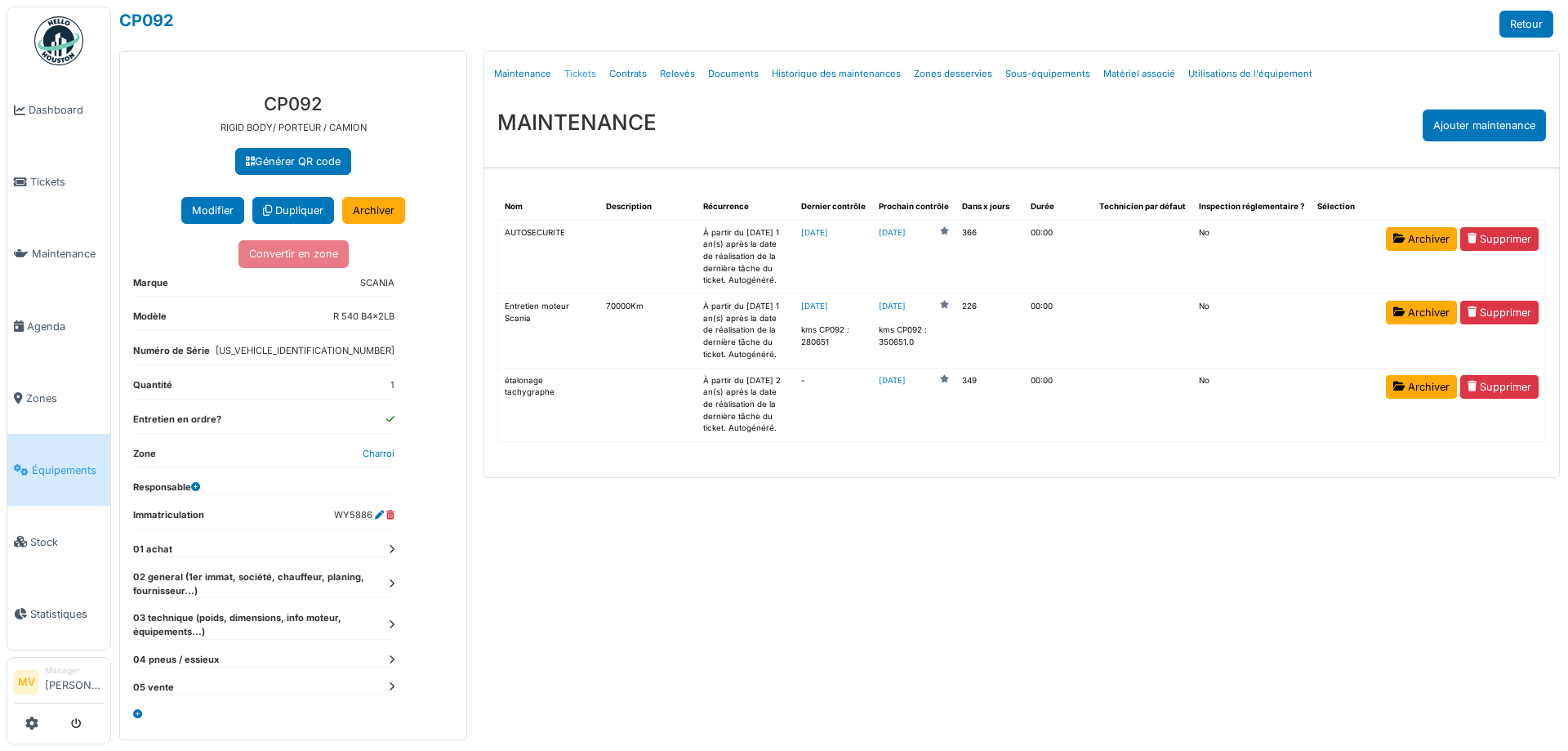
click at [592, 72] on link "Tickets" at bounding box center [580, 73] width 45 height 38
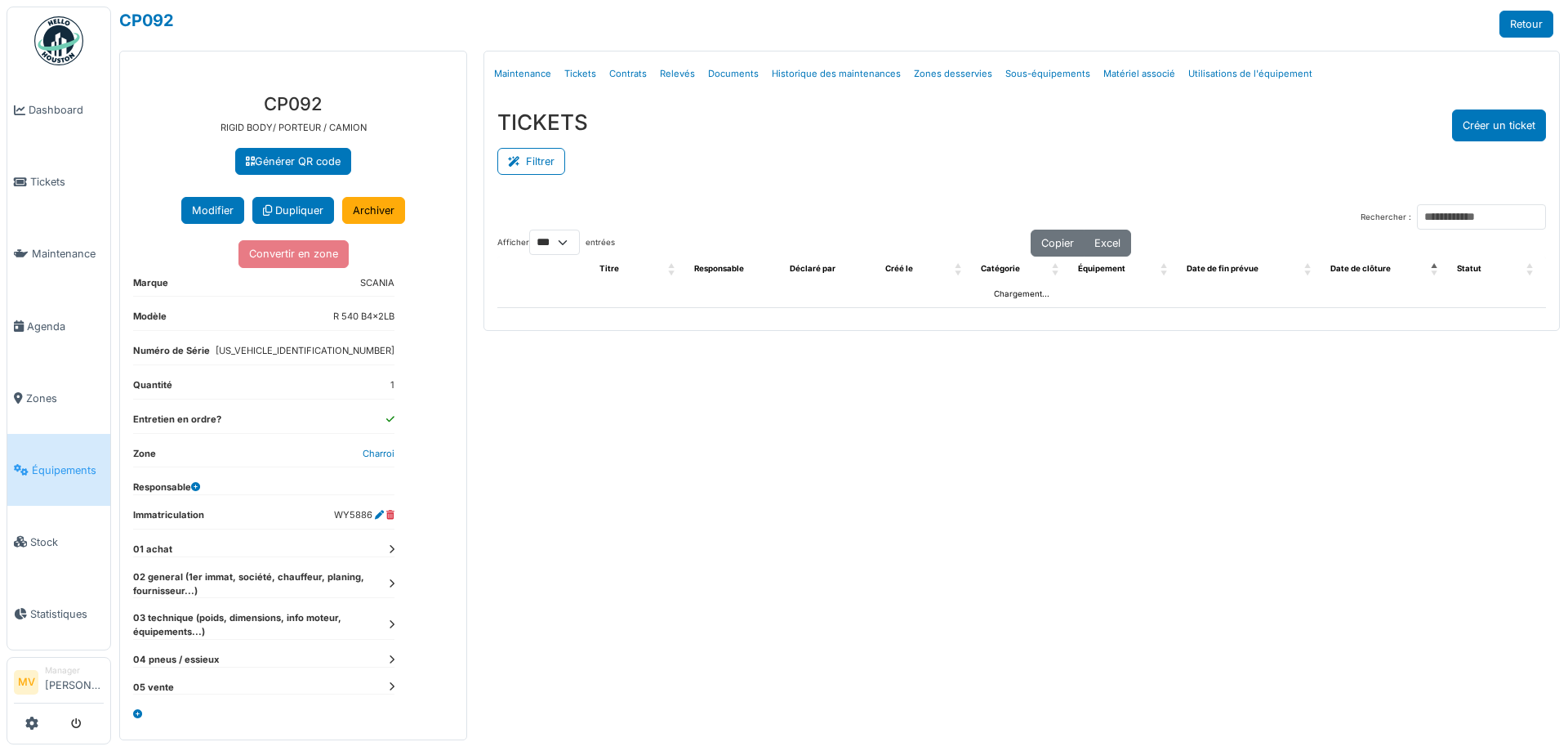
select select "***"
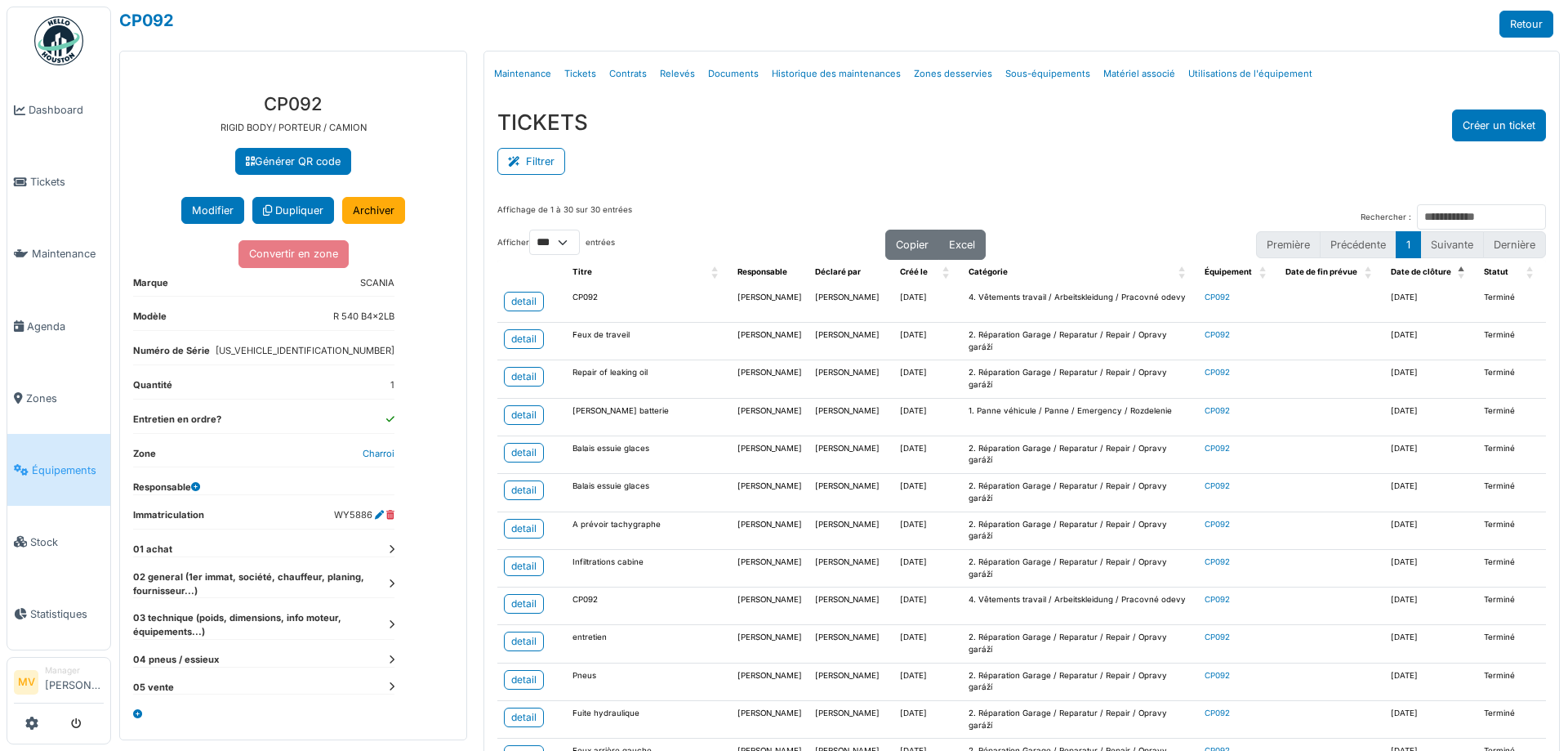
click at [1135, 120] on div "TICKETS Créer un ticket" at bounding box center [1022, 125] width 1048 height 32
drag, startPoint x: 1145, startPoint y: 211, endPoint x: 1086, endPoint y: 126, distance: 103.5
click at [1085, 126] on div "TICKETS Créer un ticket" at bounding box center [1022, 125] width 1048 height 32
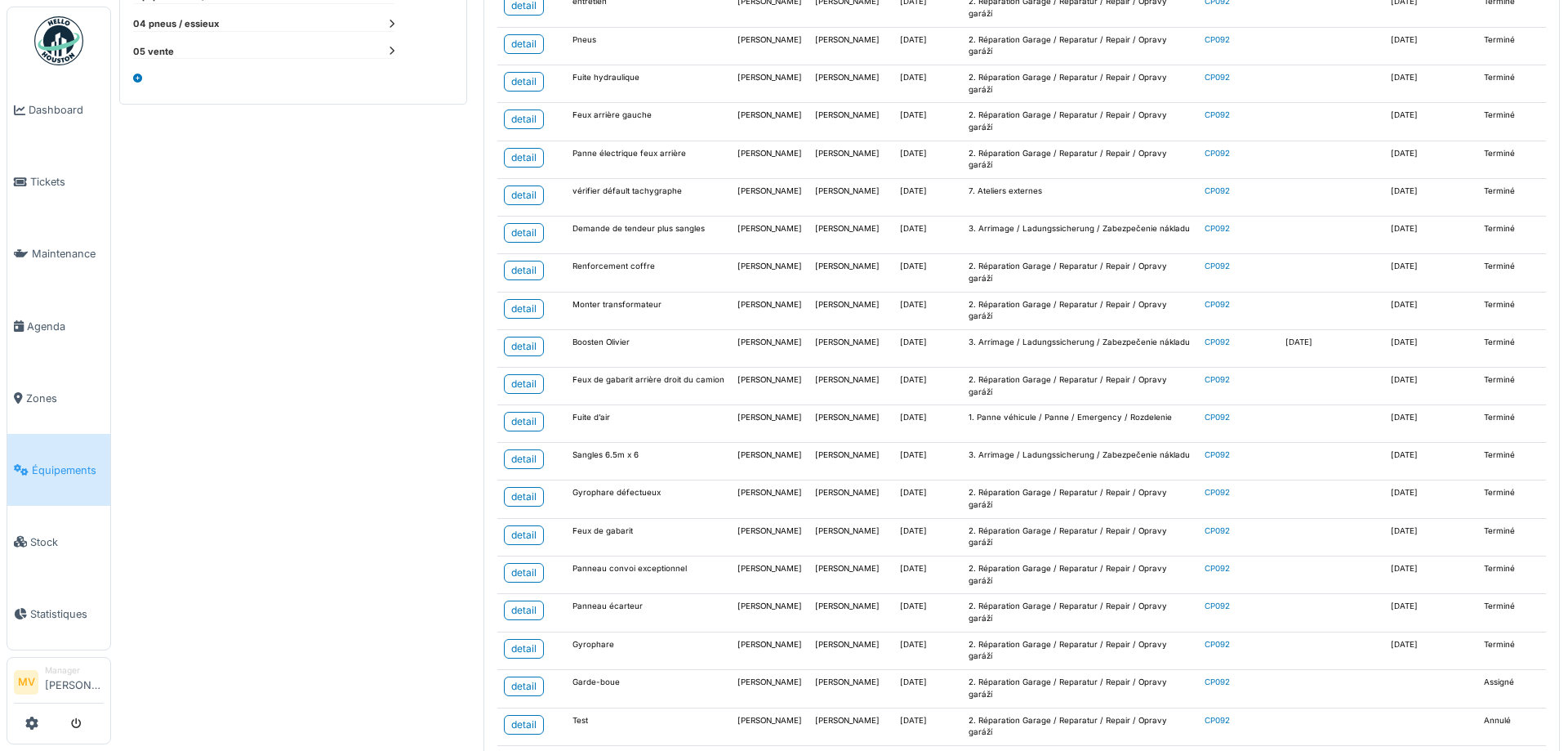
scroll to position [715, 0]
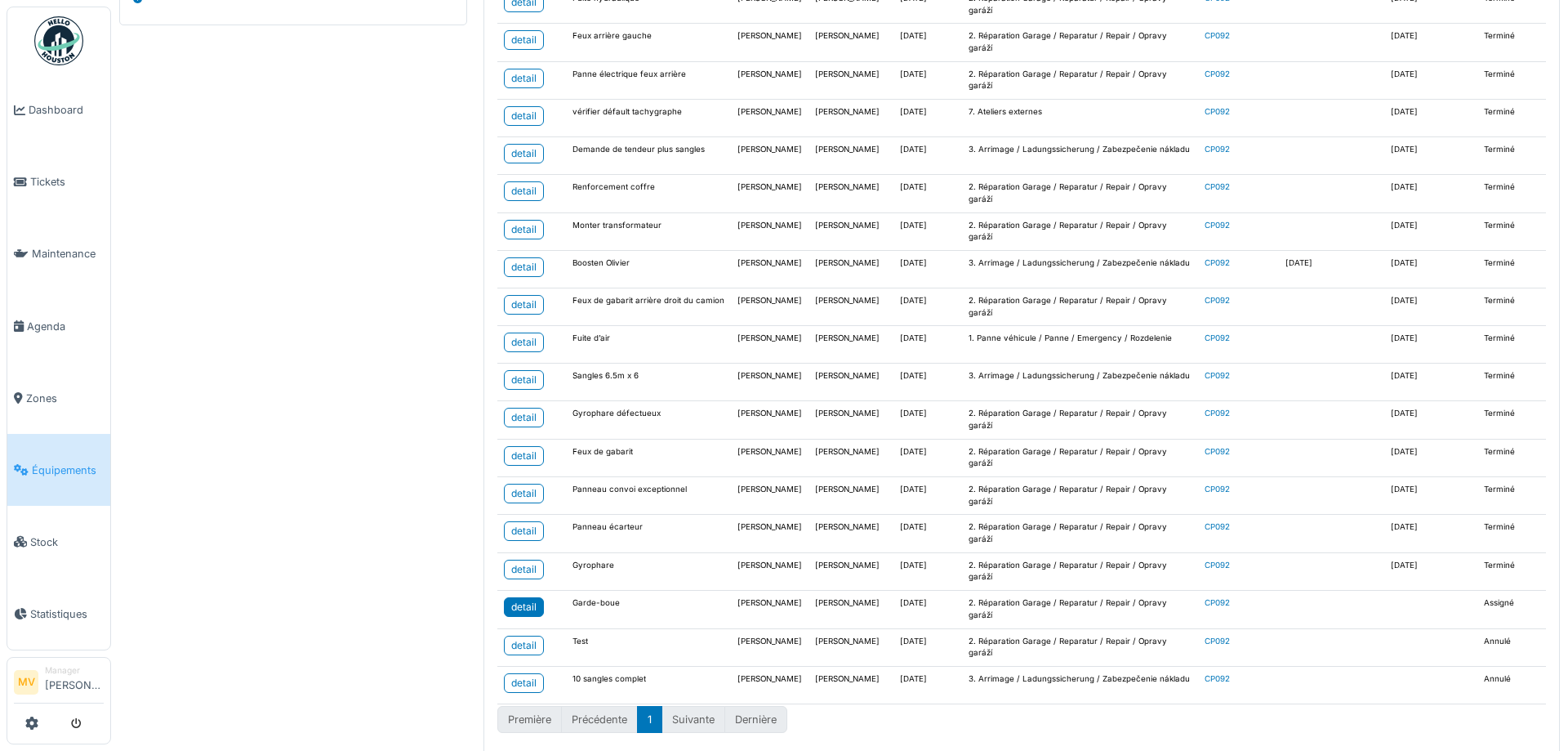
click at [520, 600] on div "detail" at bounding box center [523, 607] width 25 height 15
click at [39, 320] on span "Agenda" at bounding box center [65, 326] width 77 height 16
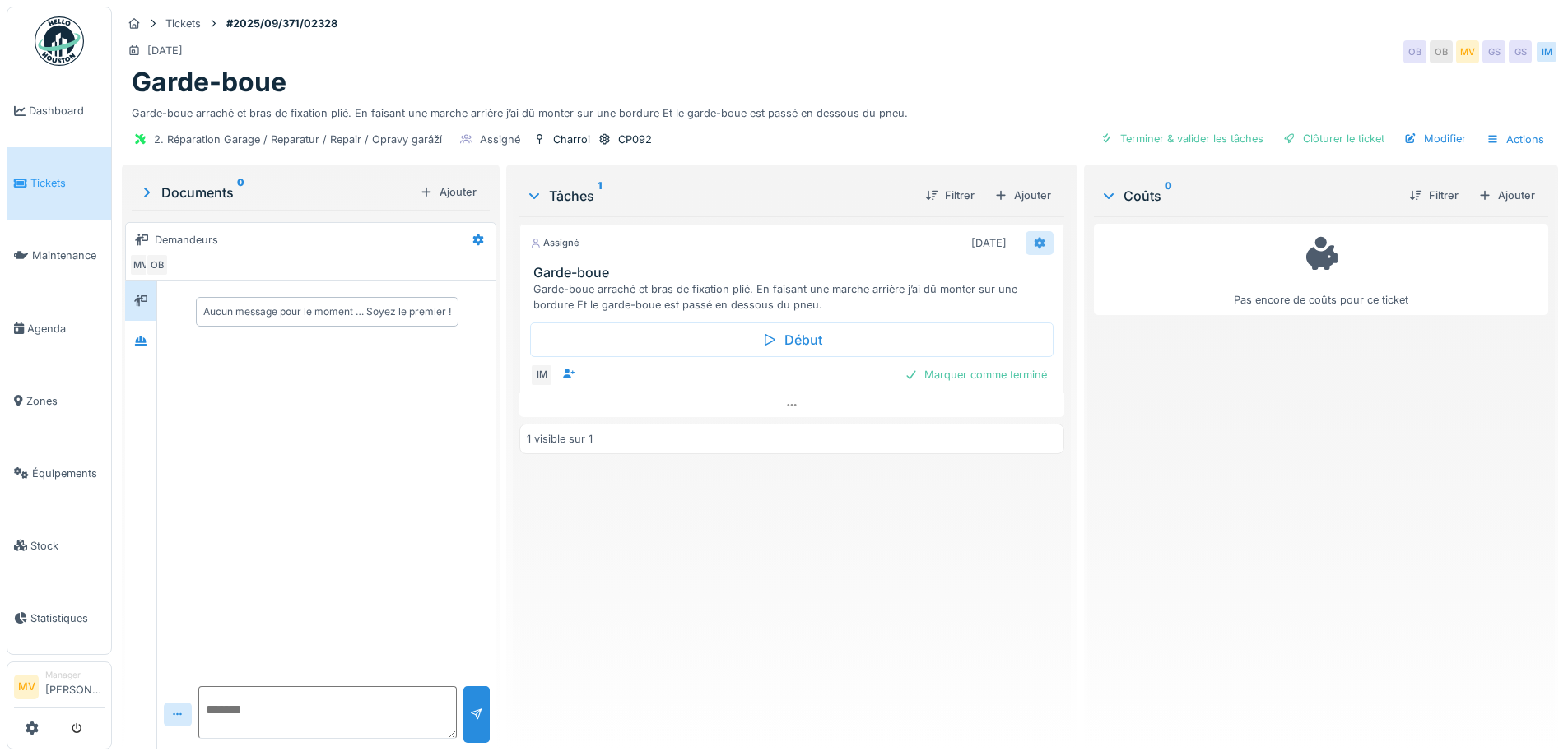
click at [1033, 235] on div at bounding box center [1040, 243] width 13 height 16
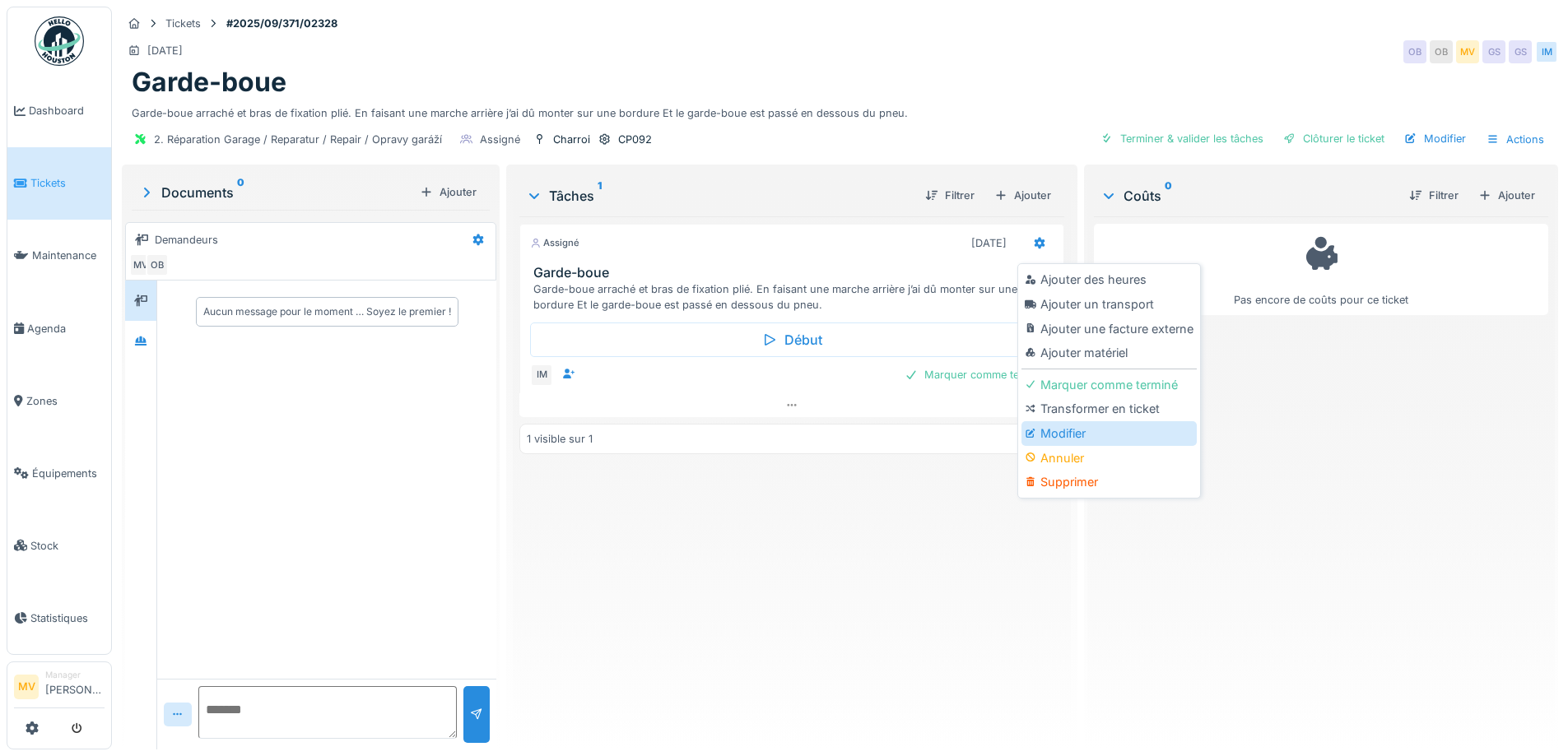
click at [1072, 425] on div "Modifier" at bounding box center [1108, 434] width 175 height 24
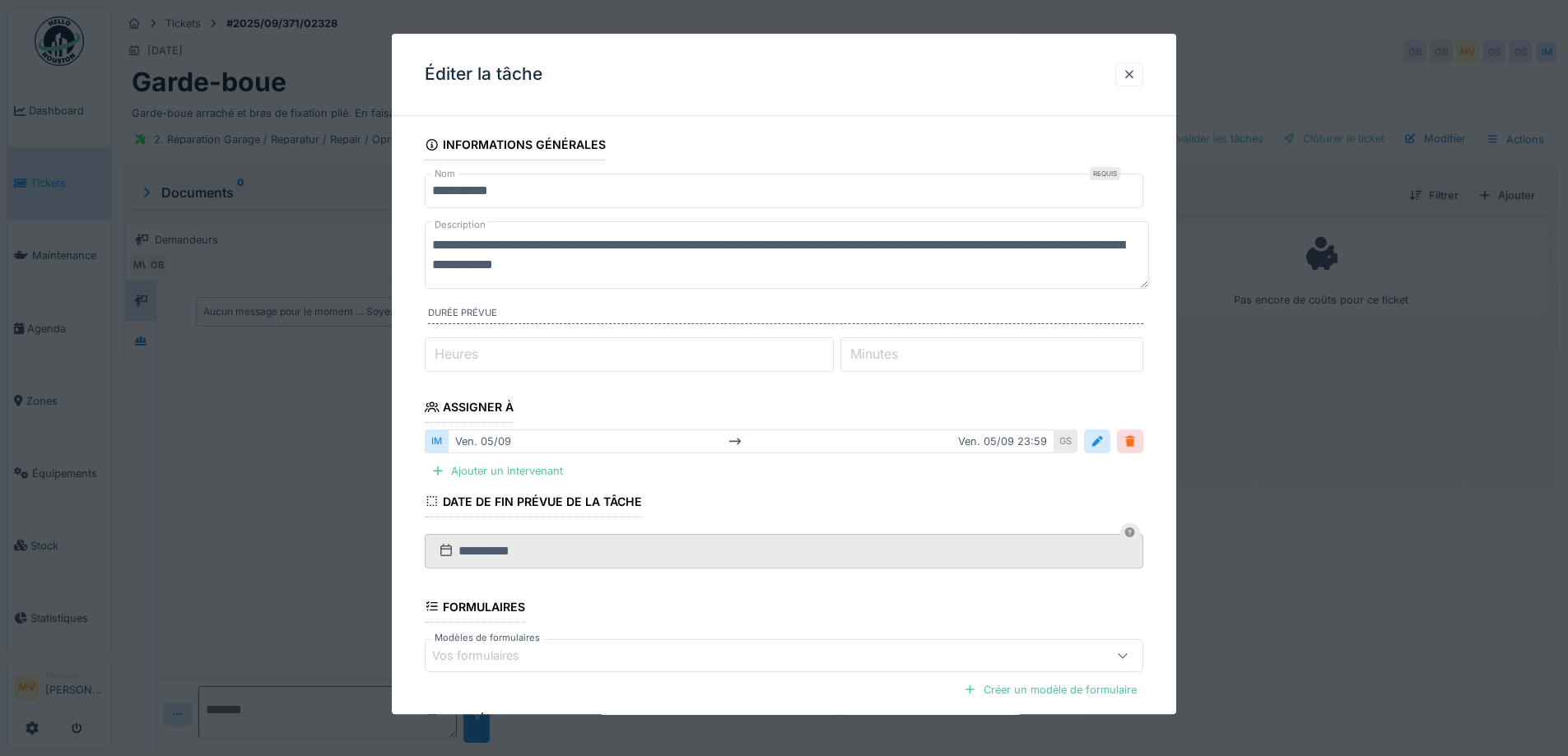
click at [1129, 442] on div at bounding box center [1129, 442] width 13 height 16
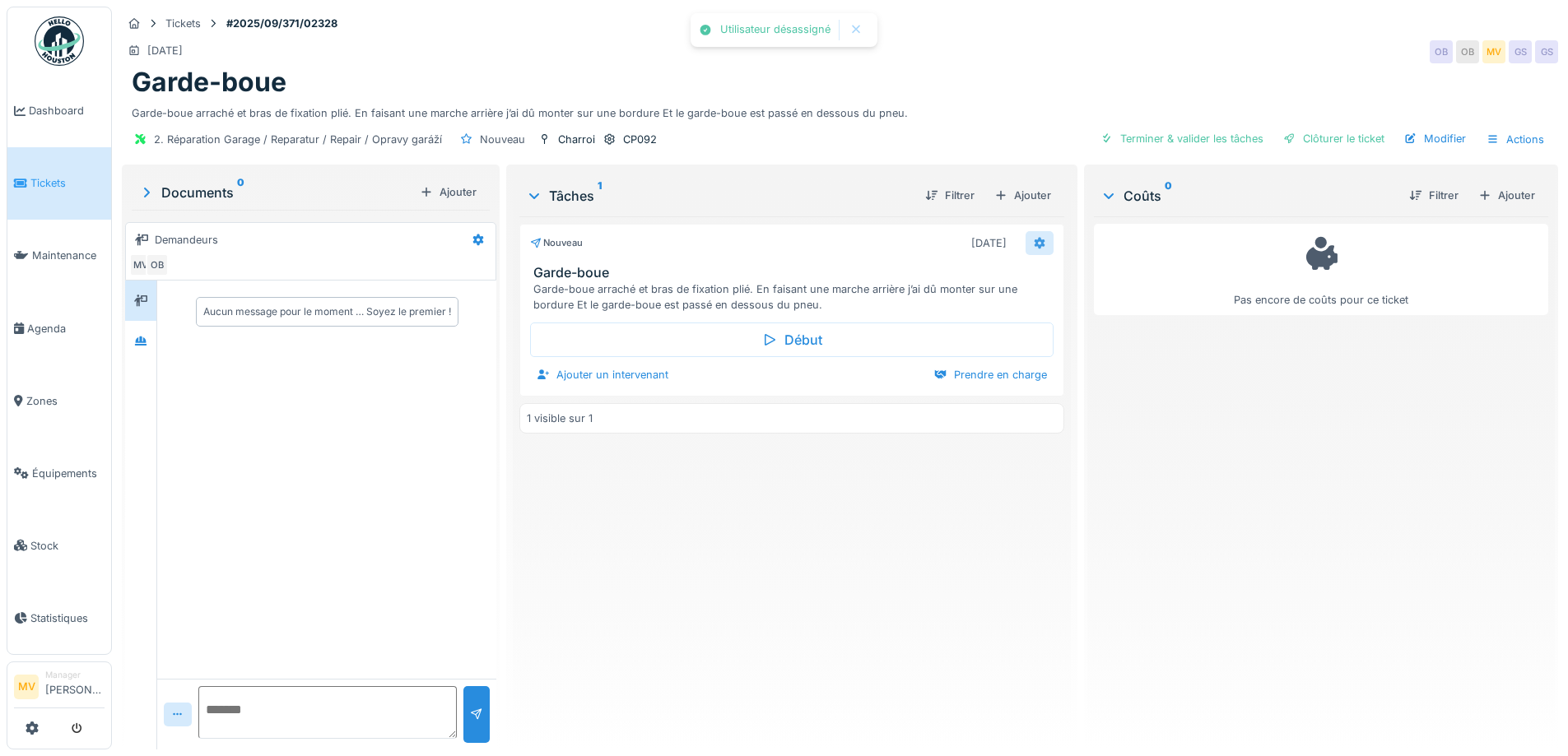
click at [1035, 248] on div at bounding box center [1040, 243] width 13 height 16
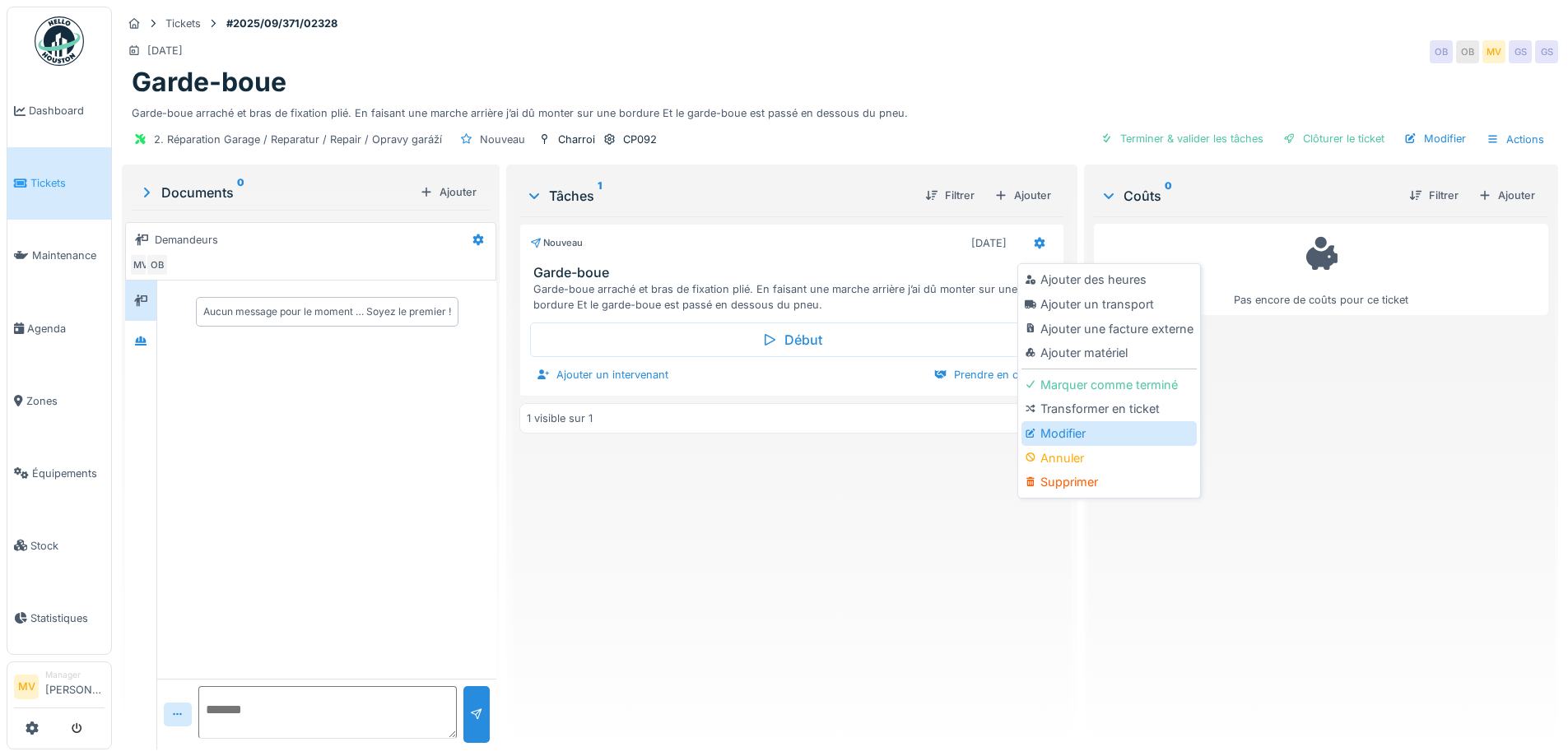
click at [1046, 436] on div "Modifier" at bounding box center [1108, 434] width 175 height 24
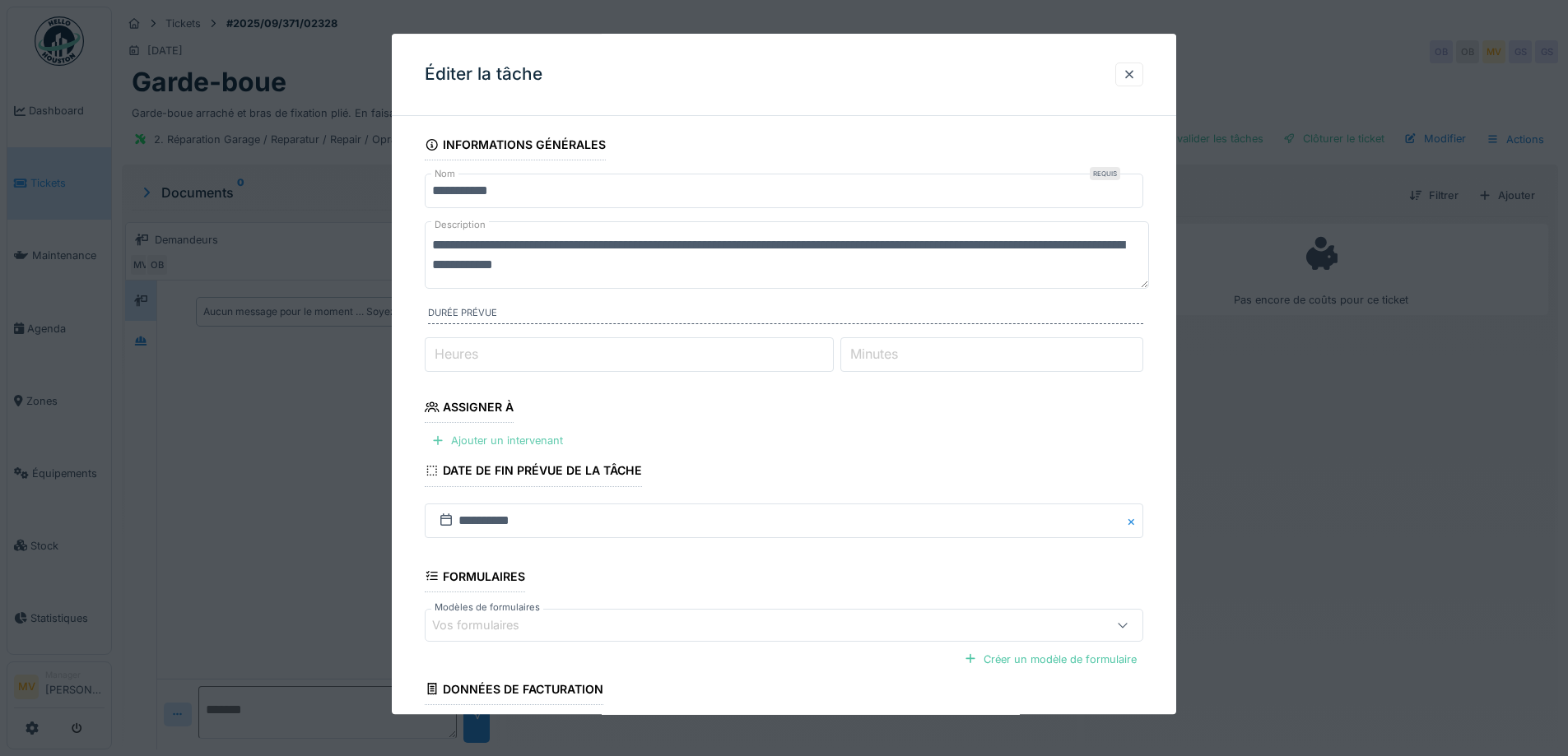
click at [525, 437] on div "Ajouter un intervenant" at bounding box center [496, 441] width 145 height 22
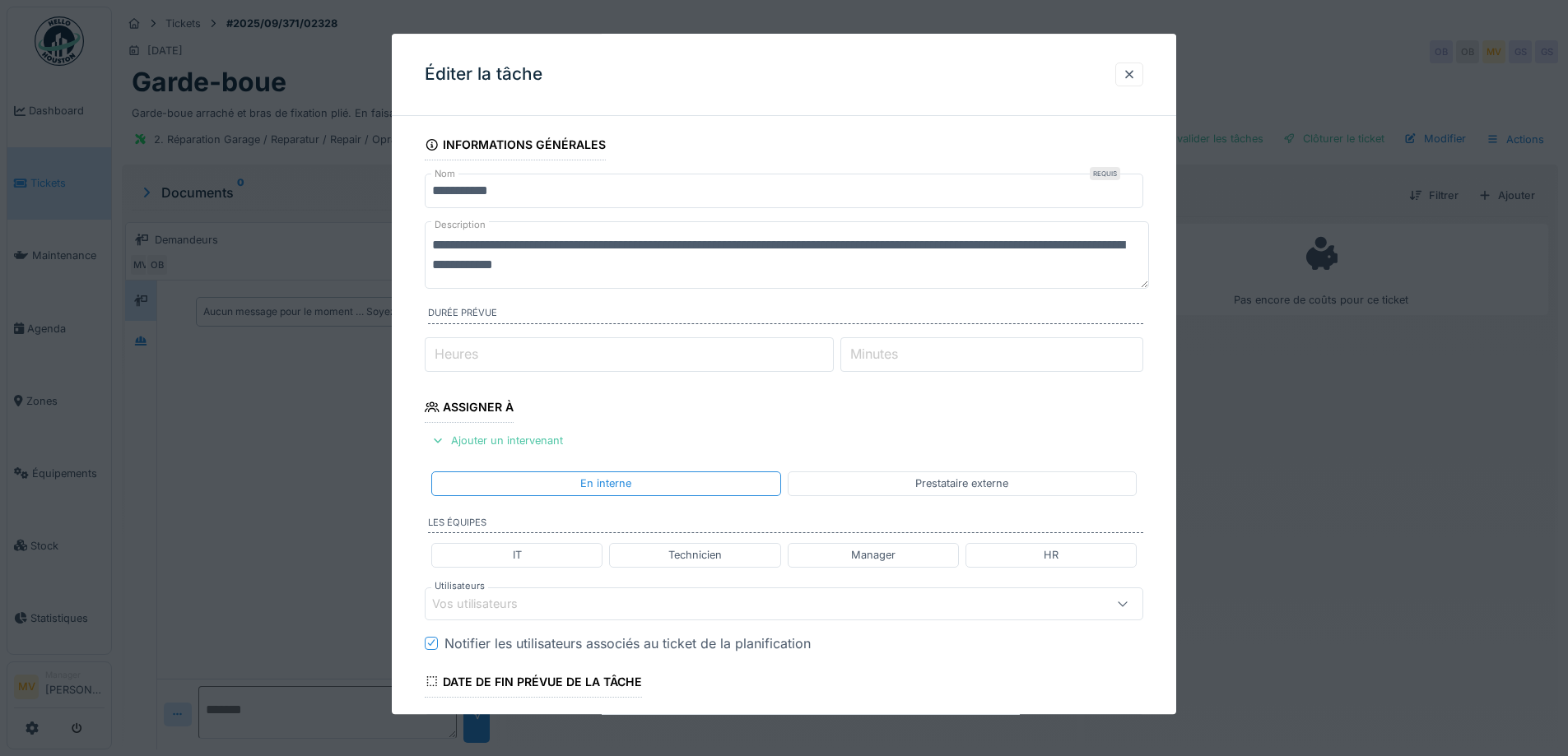
click at [596, 606] on div "Vos utilisateurs" at bounding box center [741, 603] width 620 height 18
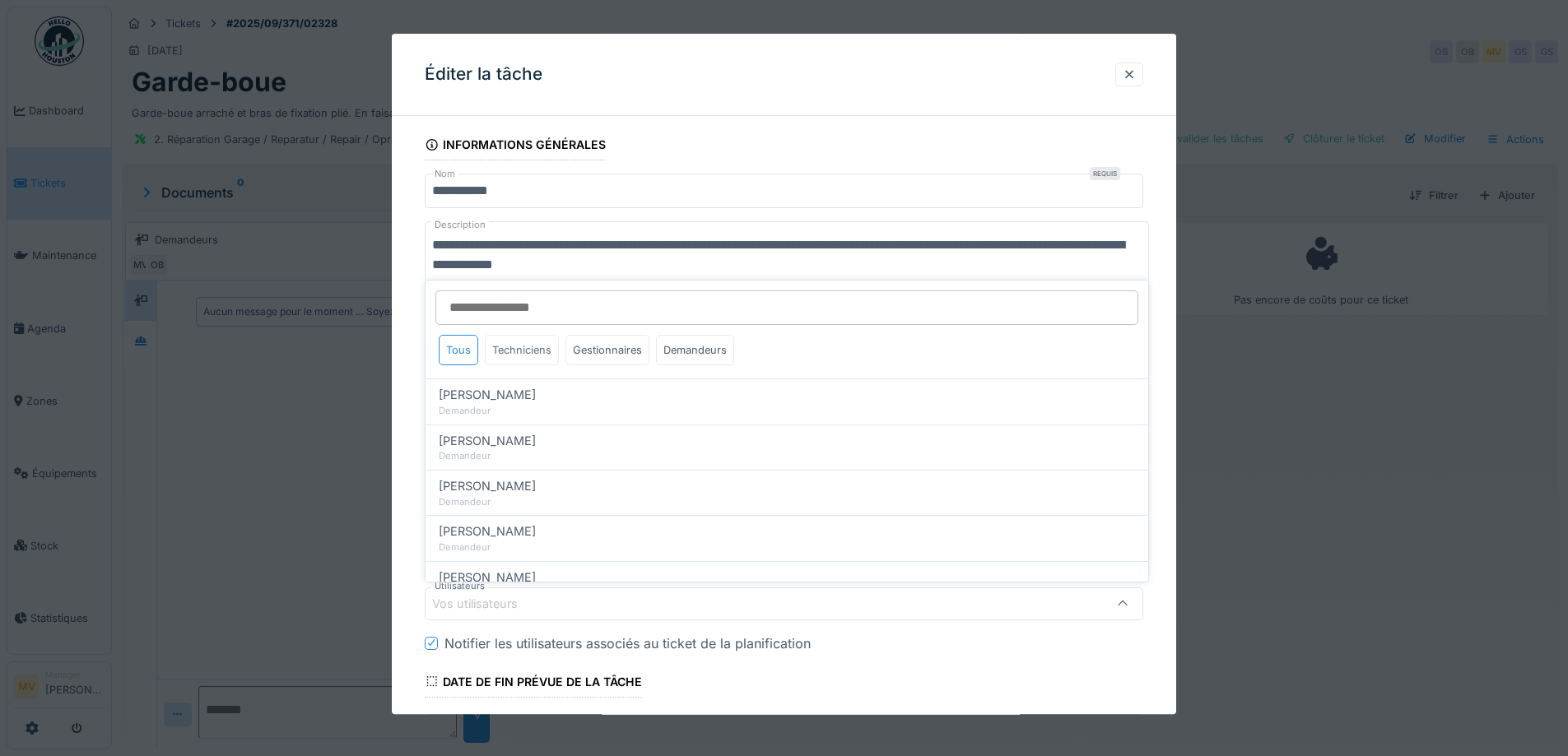
click at [549, 353] on div "Techniciens" at bounding box center [521, 349] width 74 height 31
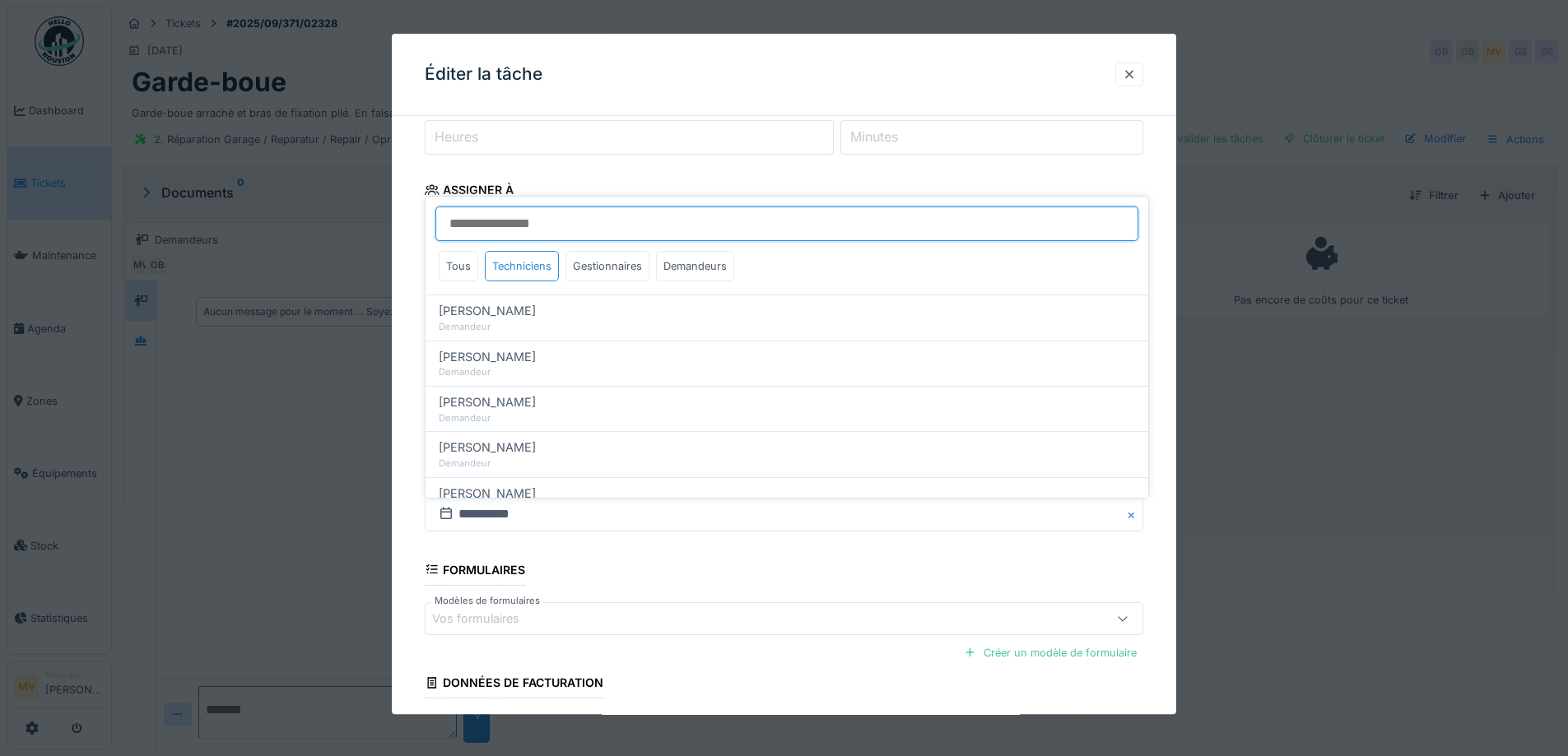
scroll to position [230, 0]
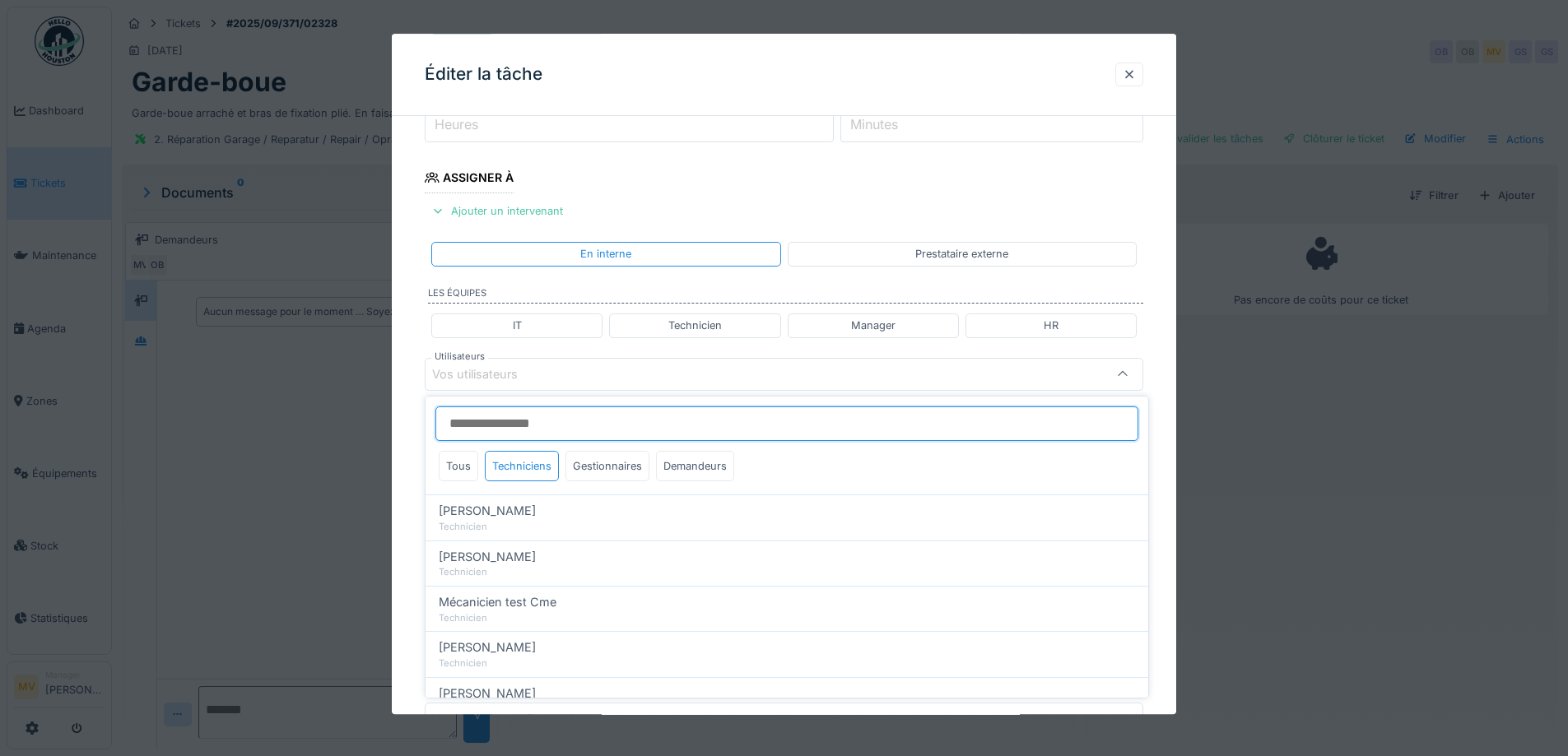
click at [588, 421] on input "Utilisateurs" at bounding box center [787, 423] width 703 height 35
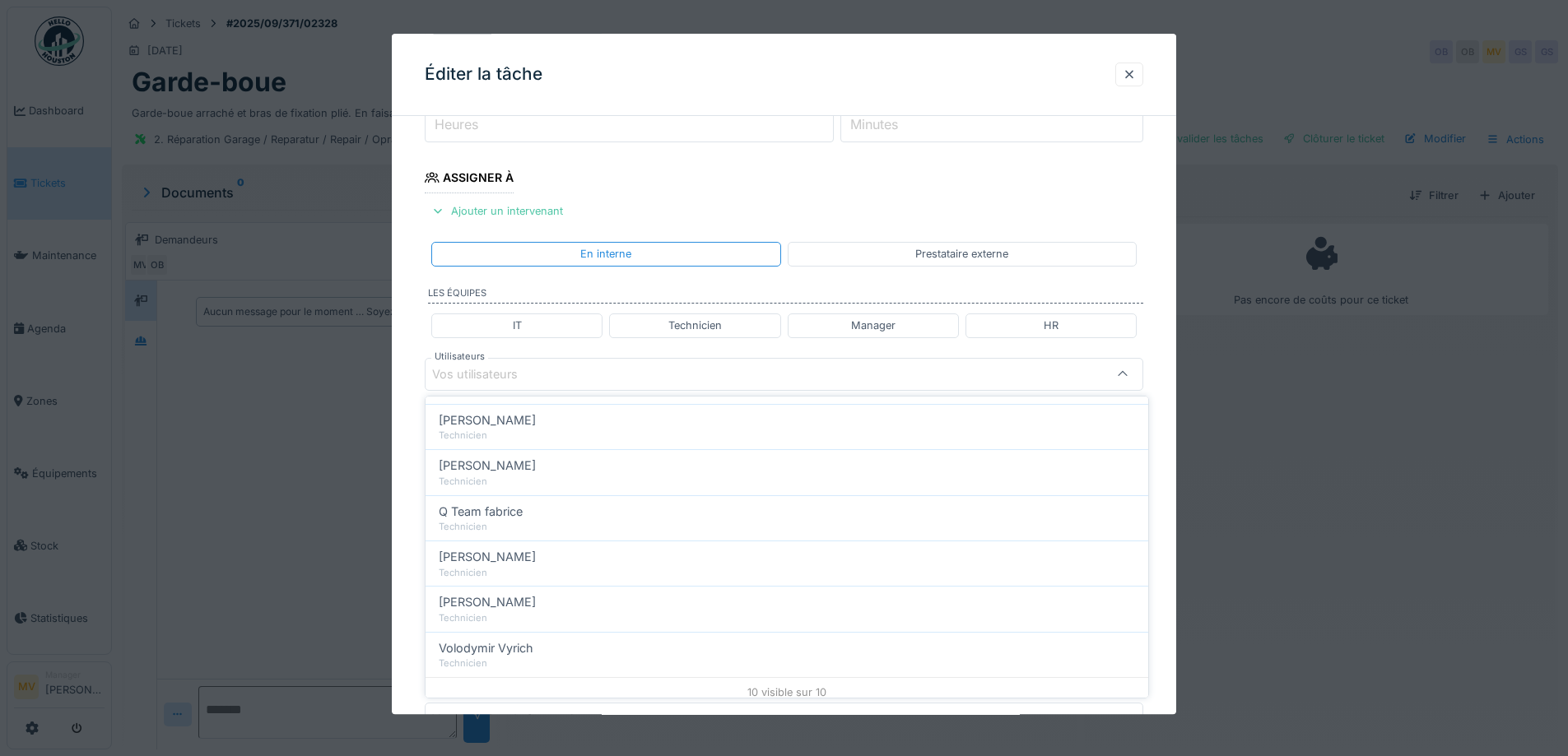
scroll to position [282, 0]
click at [527, 465] on div "Technicien" at bounding box center [786, 472] width 697 height 14
type input "*****"
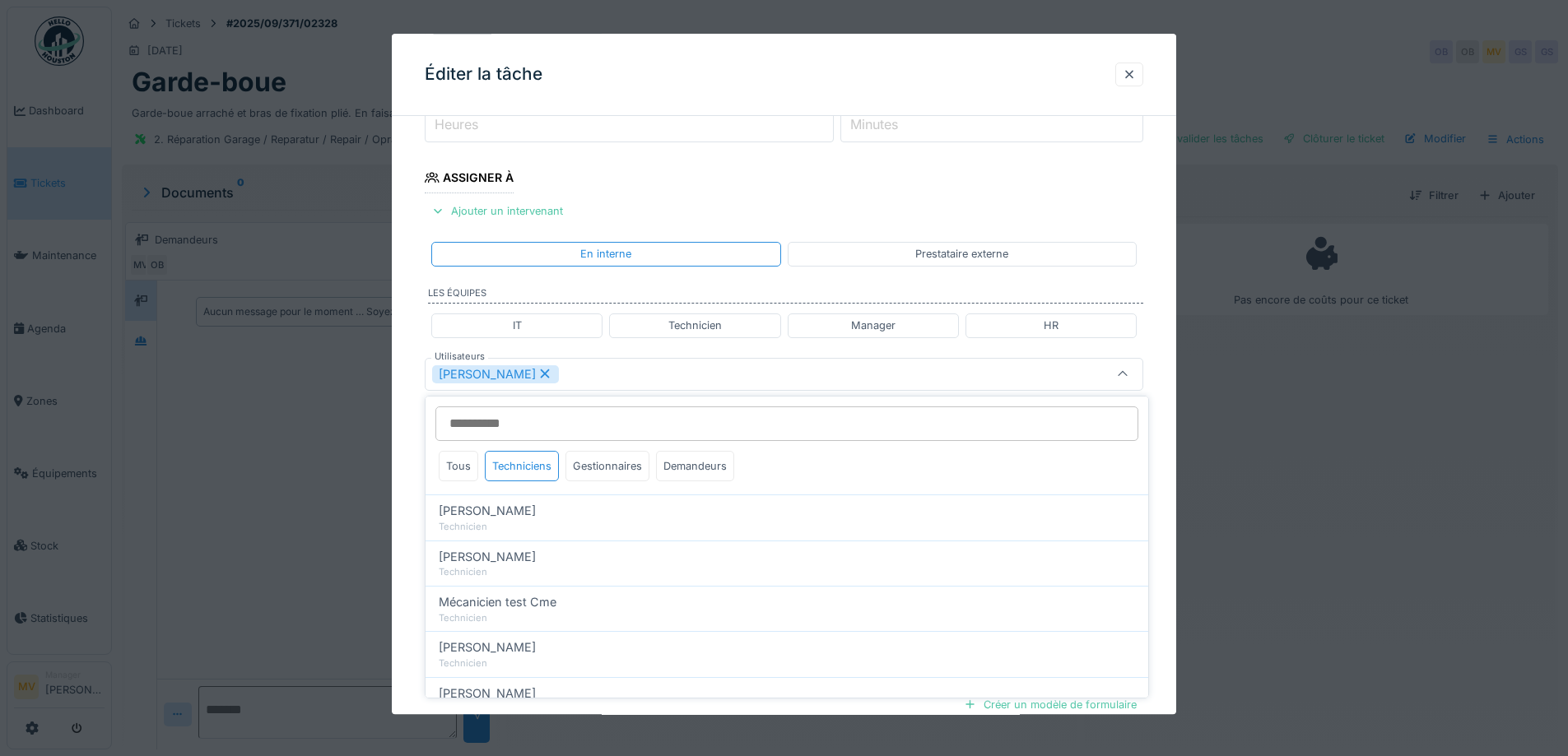
click at [619, 374] on div "[PERSON_NAME]" at bounding box center [741, 374] width 620 height 18
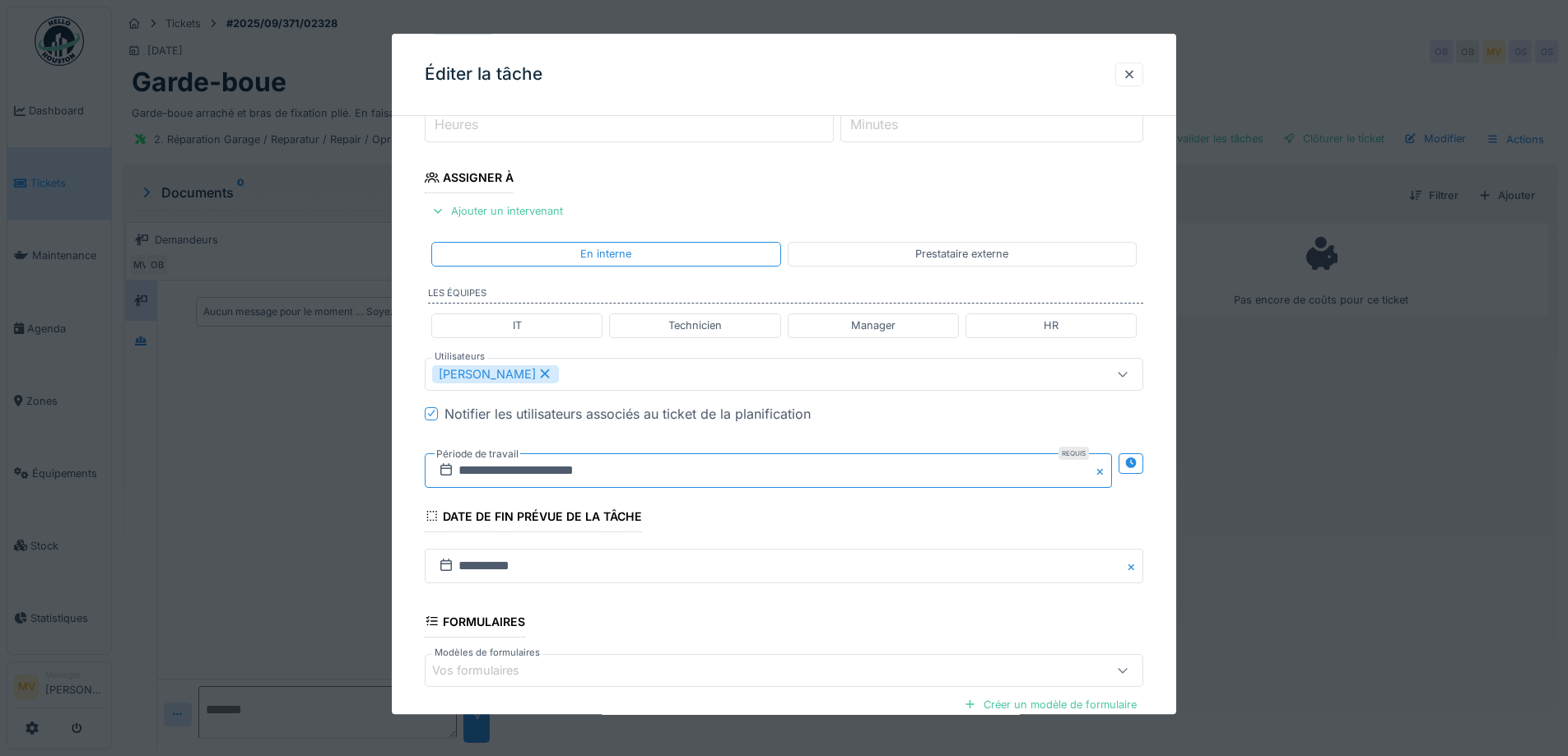
click at [633, 474] on input "**********" at bounding box center [768, 470] width 687 height 35
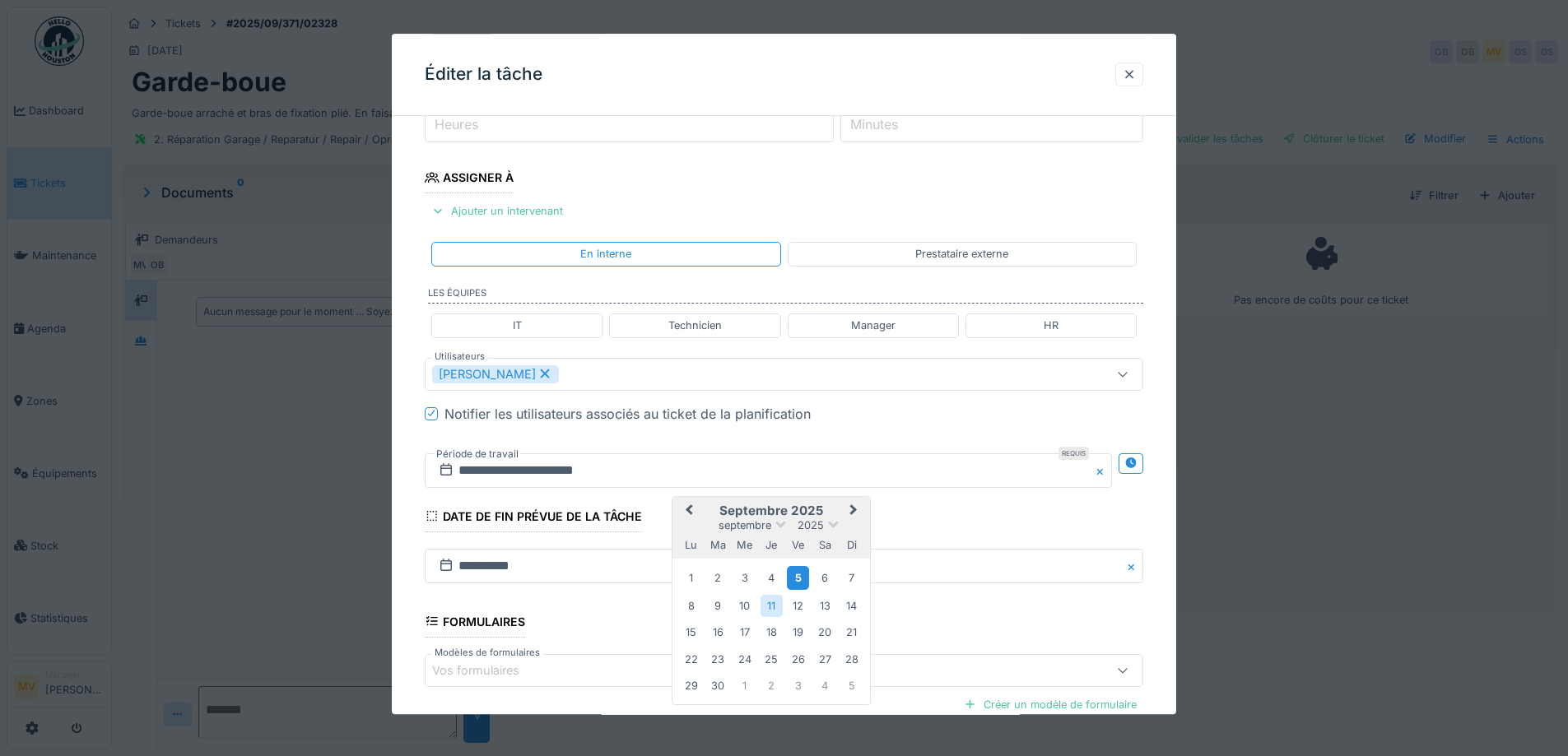
click at [798, 581] on div "5" at bounding box center [798, 578] width 22 height 24
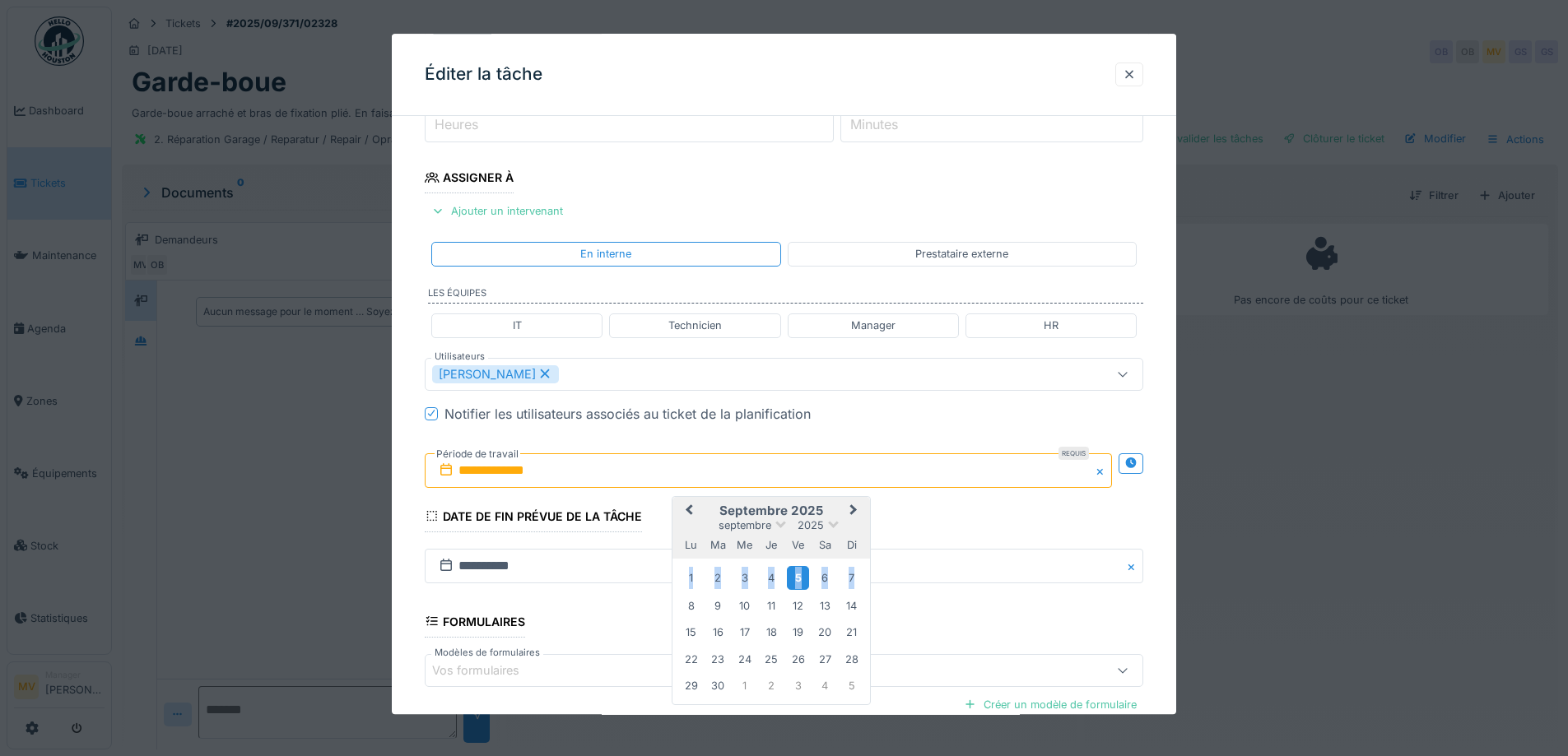
click at [798, 581] on div "5" at bounding box center [798, 578] width 22 height 24
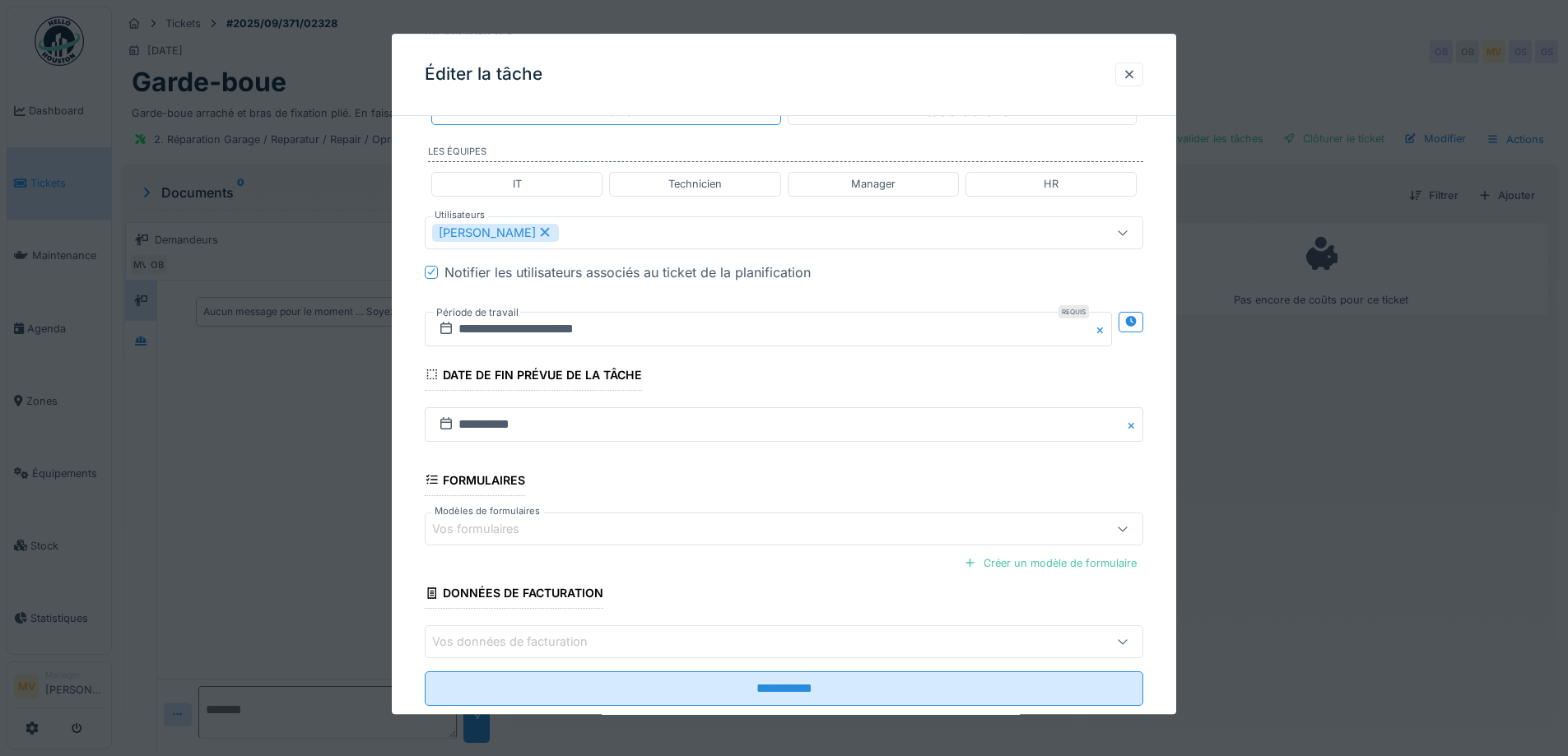
scroll to position [408, 0]
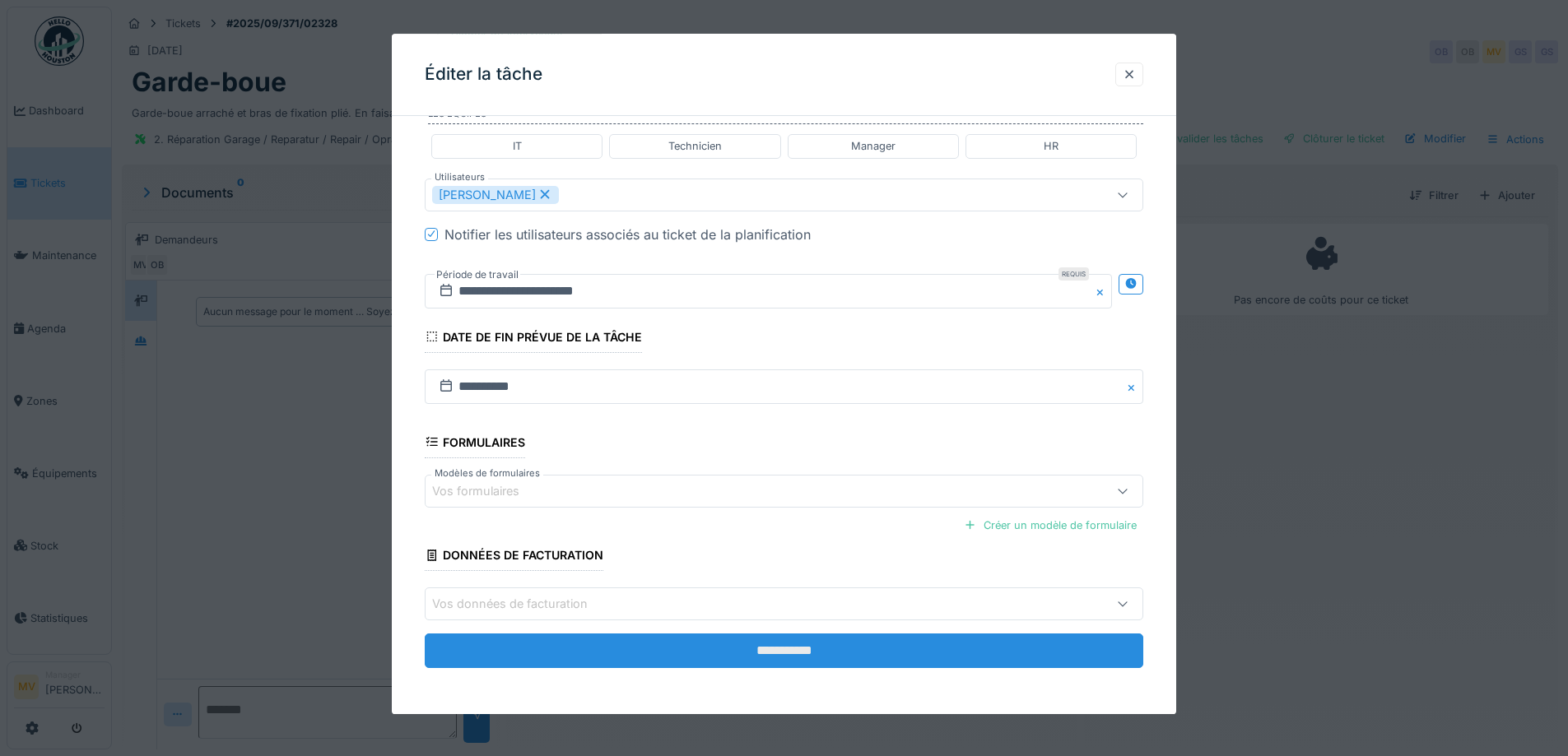
click at [821, 651] on input "**********" at bounding box center [784, 650] width 718 height 35
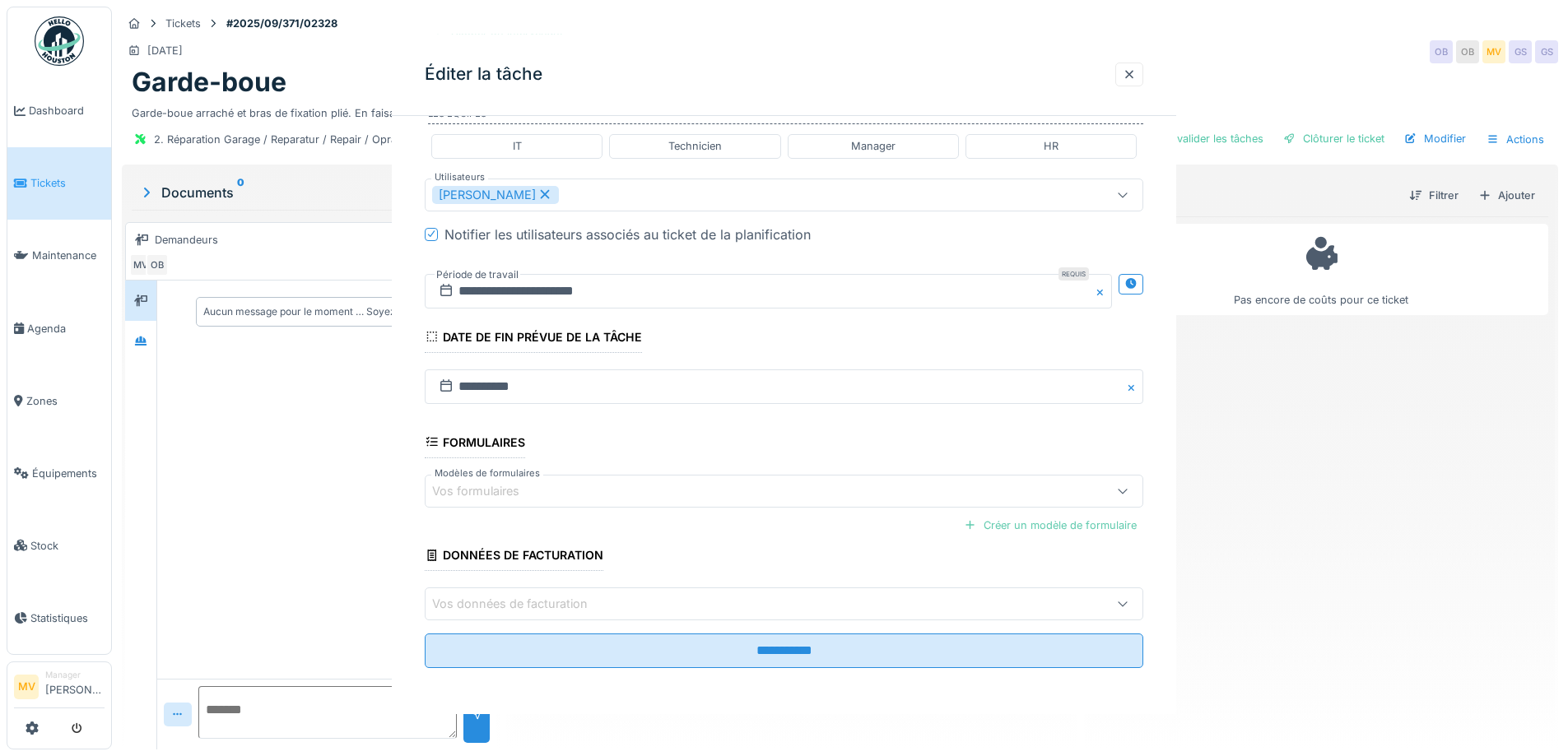
scroll to position [0, 0]
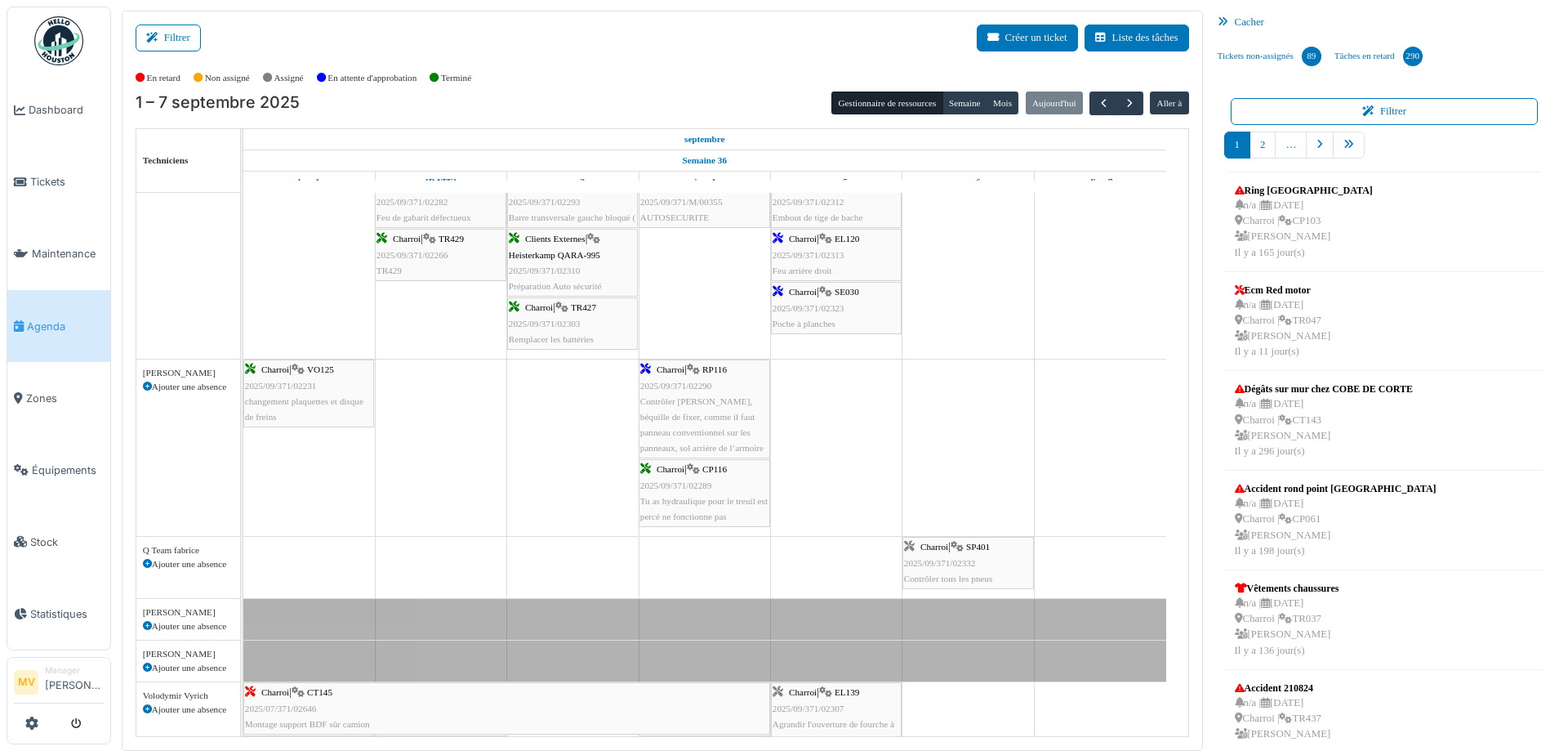
scroll to position [760, 0]
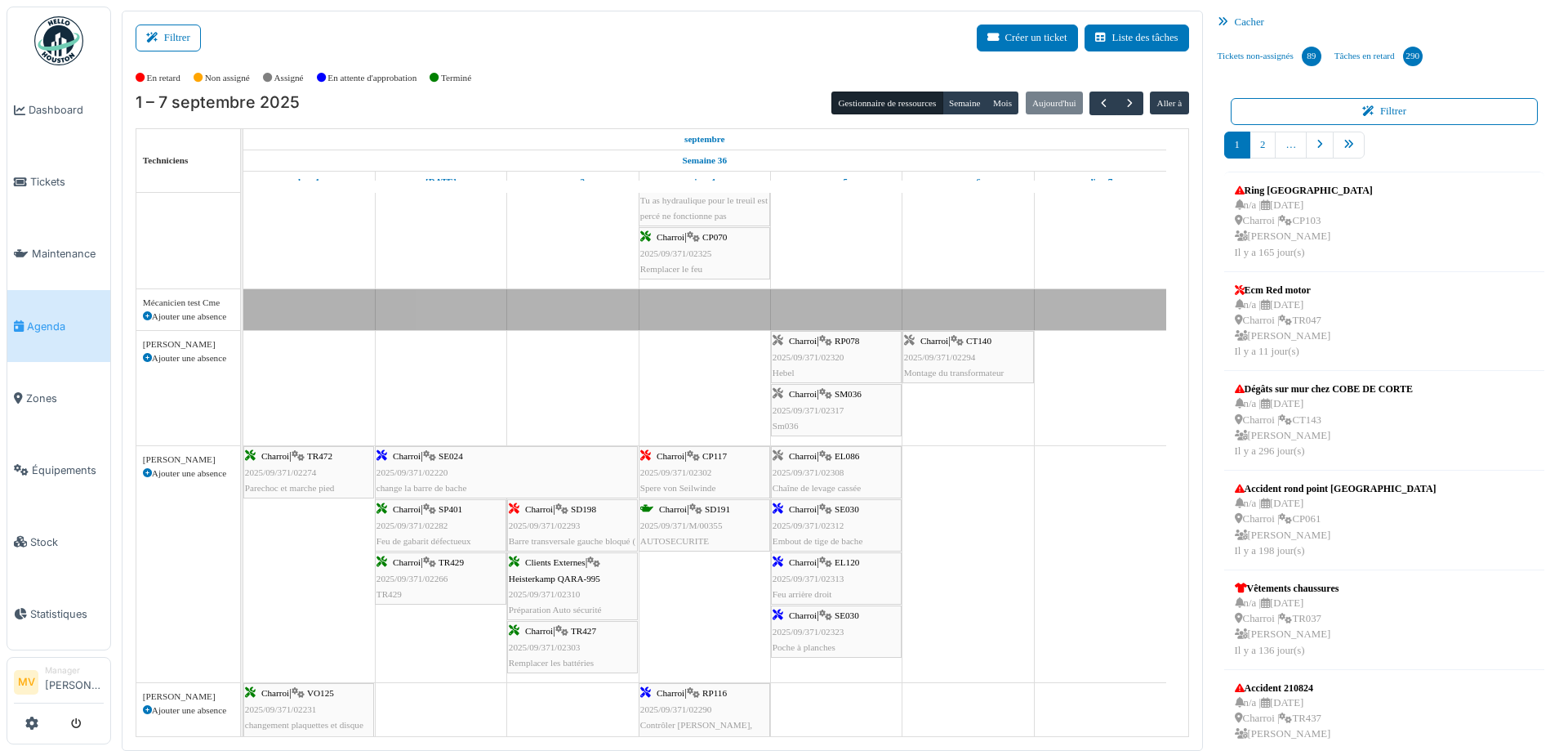
drag, startPoint x: 863, startPoint y: 679, endPoint x: 868, endPoint y: 250, distance: 429.0
click at [868, 250] on div "Bât. Admin. Hall Entrée RDC | Extincteur Hall Entrée Bât. Admin. Extincteurs [G…" at bounding box center [715, 751] width 945 height 1984
